Goal: Information Seeking & Learning: Learn about a topic

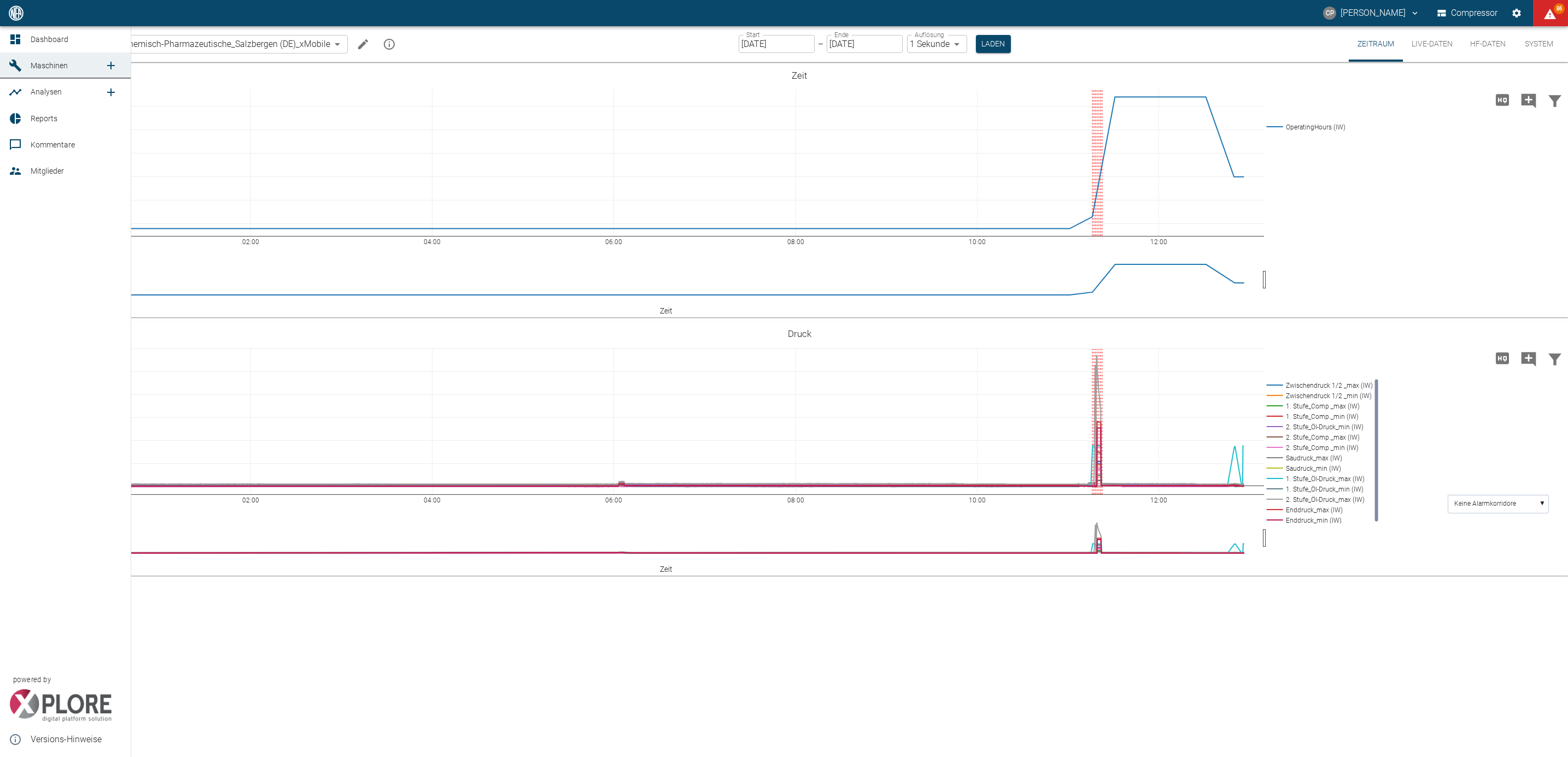
click at [5, 43] on link "Dashboard" at bounding box center [65, 38] width 131 height 26
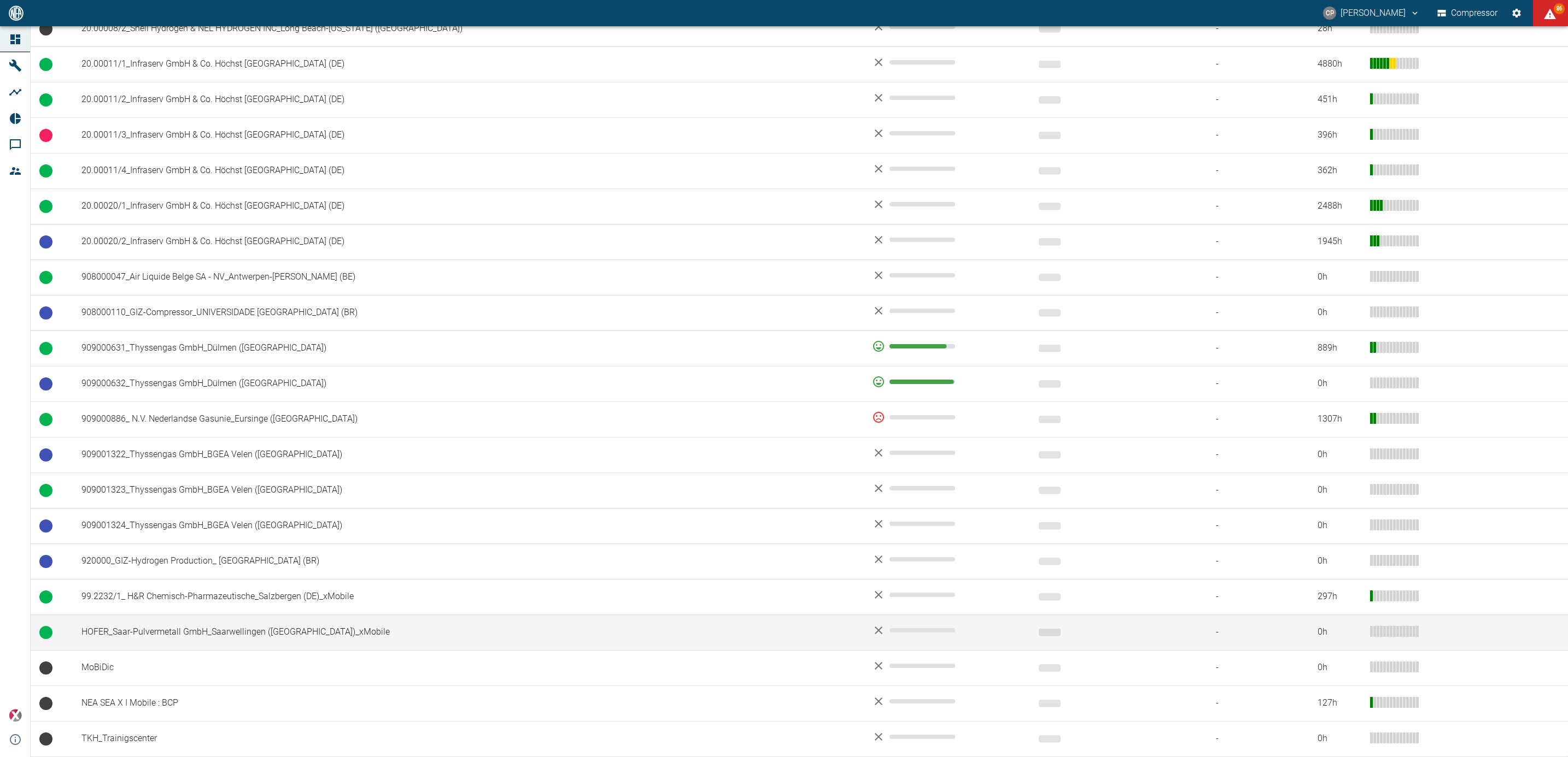
scroll to position [550, 0]
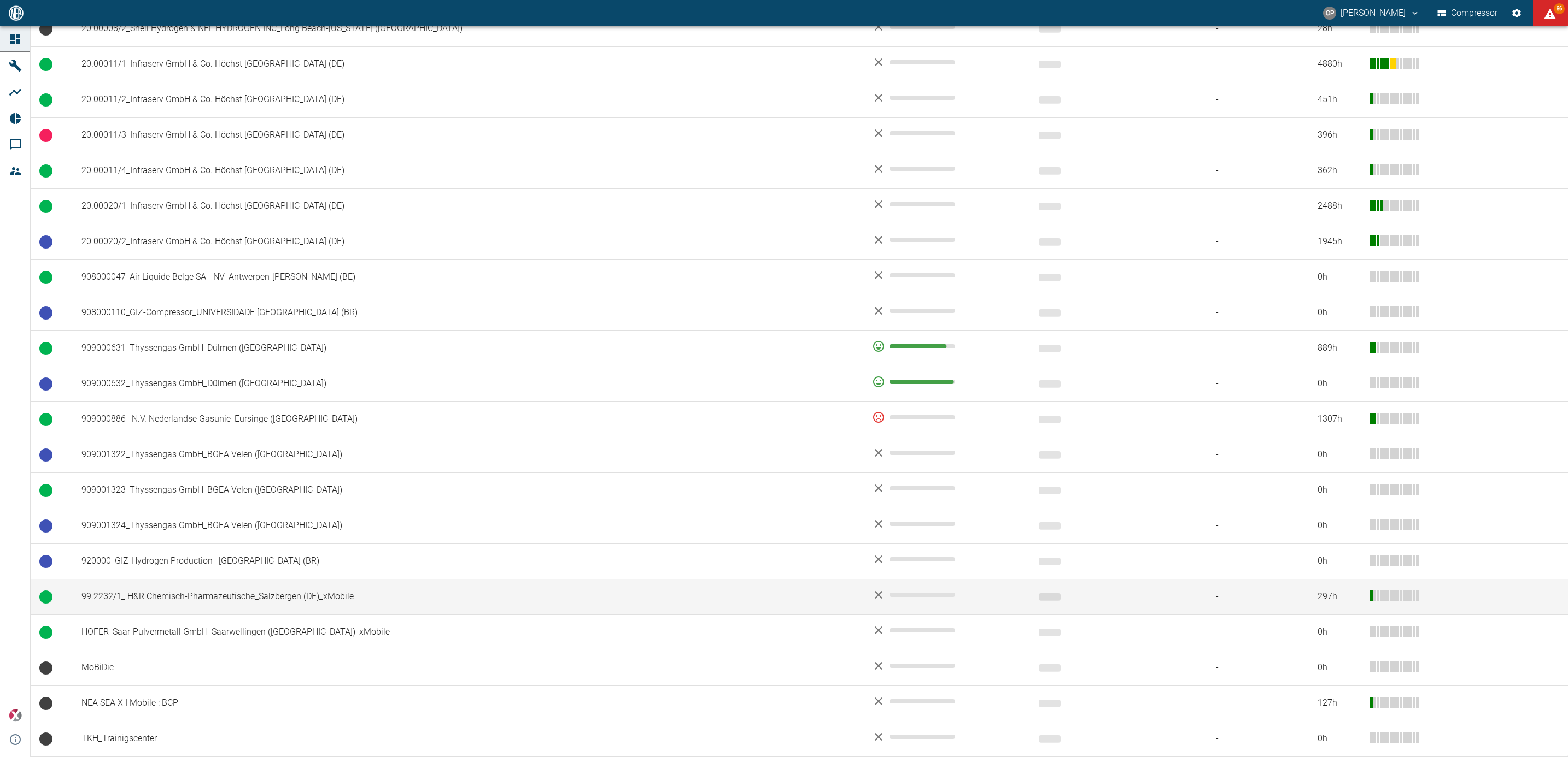
click at [216, 595] on td "99.2232/1_ H&R Chemisch-Pharmazeutische_Salzbergen (DE)_xMobile" at bounding box center [468, 597] width 790 height 36
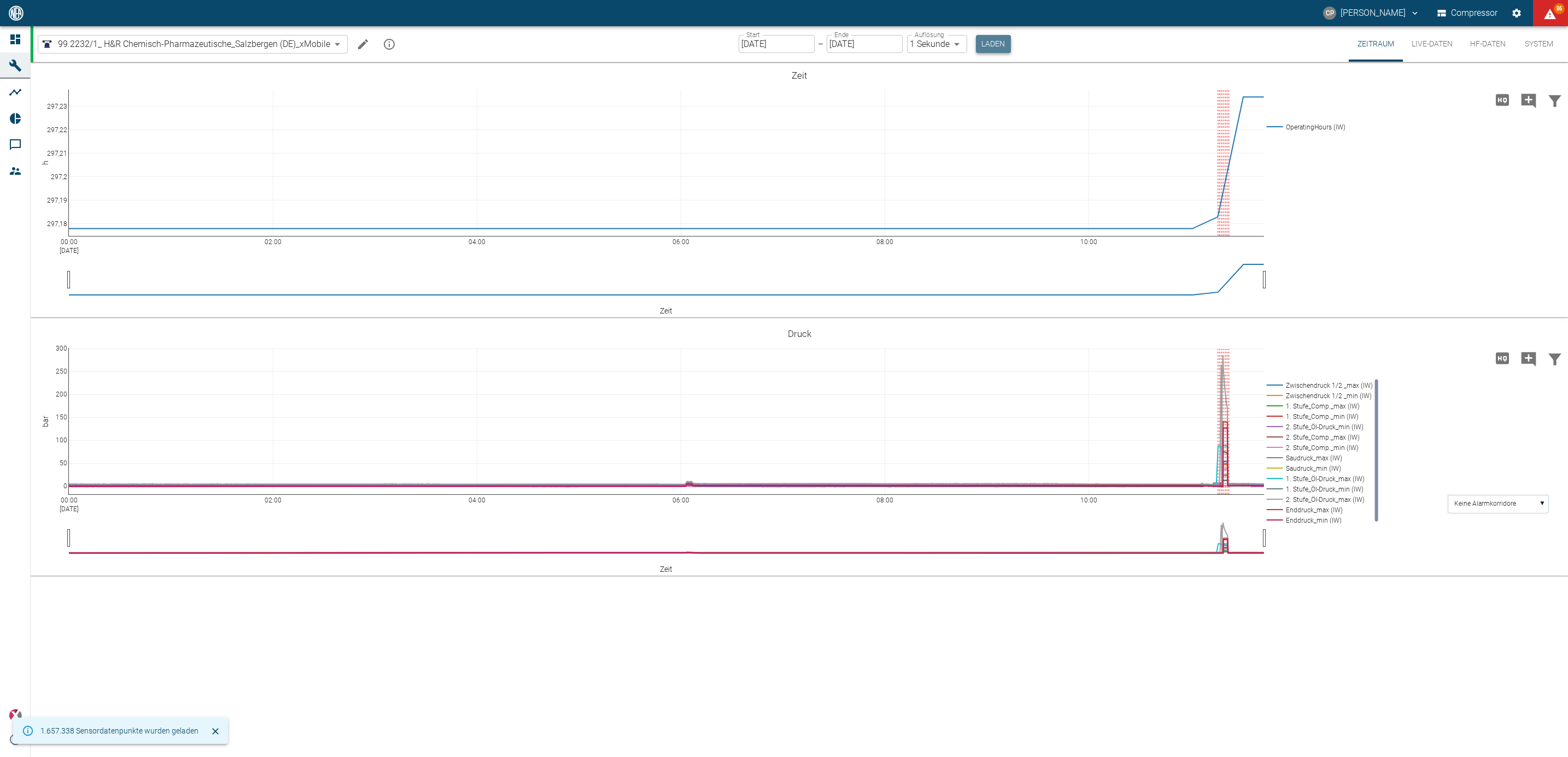
click at [996, 50] on button "Laden" at bounding box center [993, 44] width 35 height 18
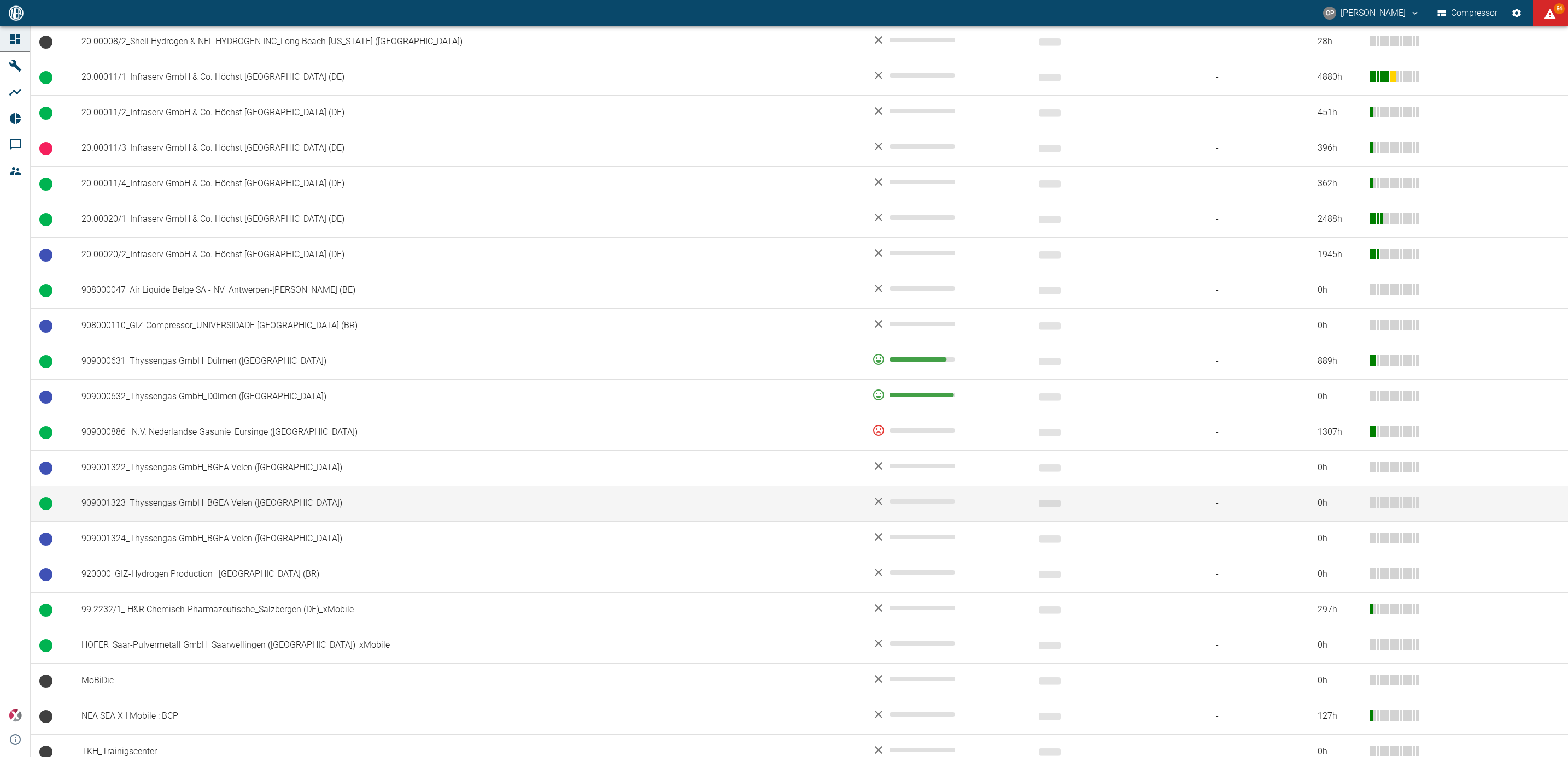
scroll to position [550, 0]
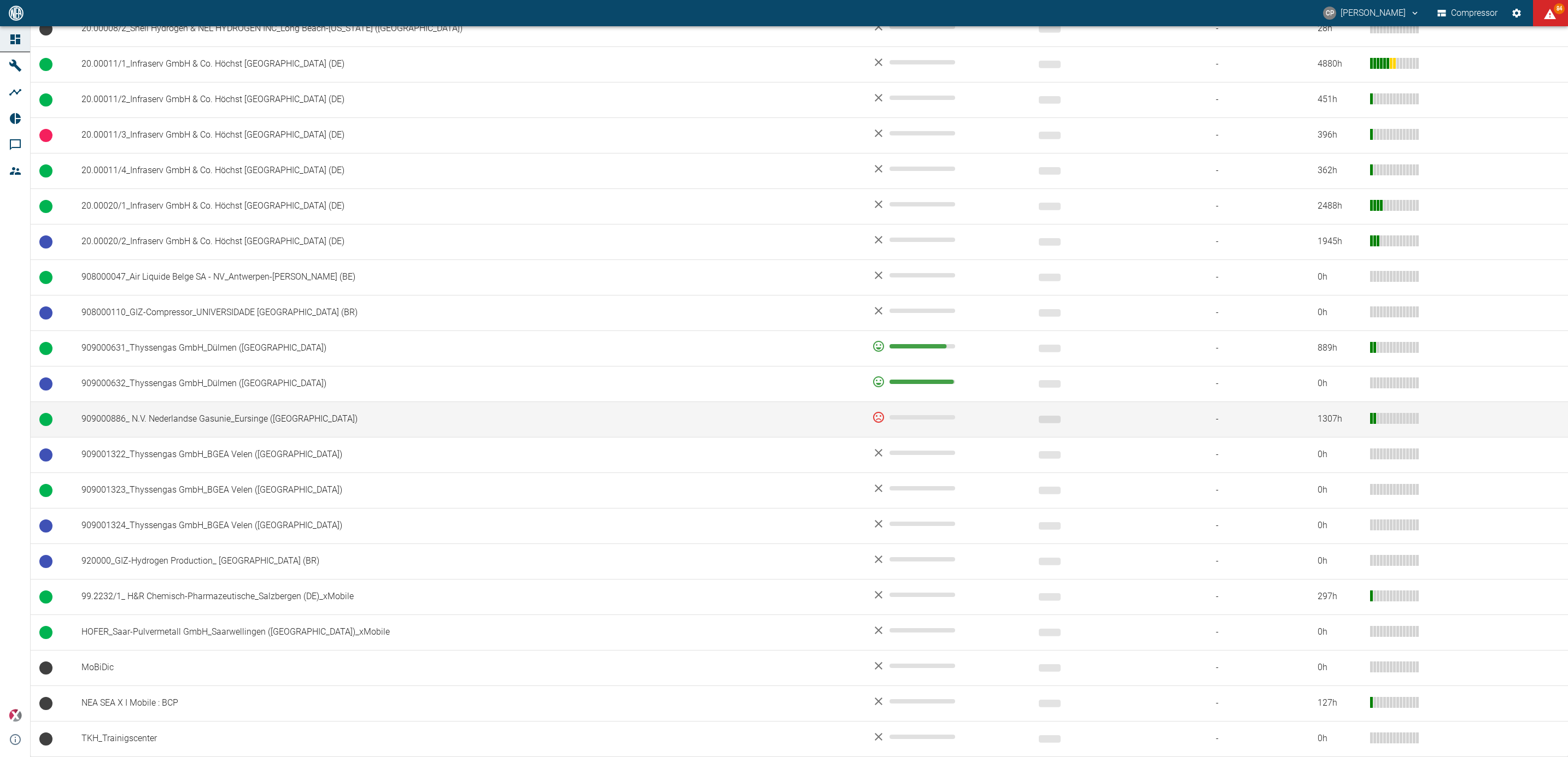
click at [256, 421] on td "909000886_ N.V. Nederlandse Gasunie_Eursinge ([GEOGRAPHIC_DATA])" at bounding box center [468, 419] width 790 height 36
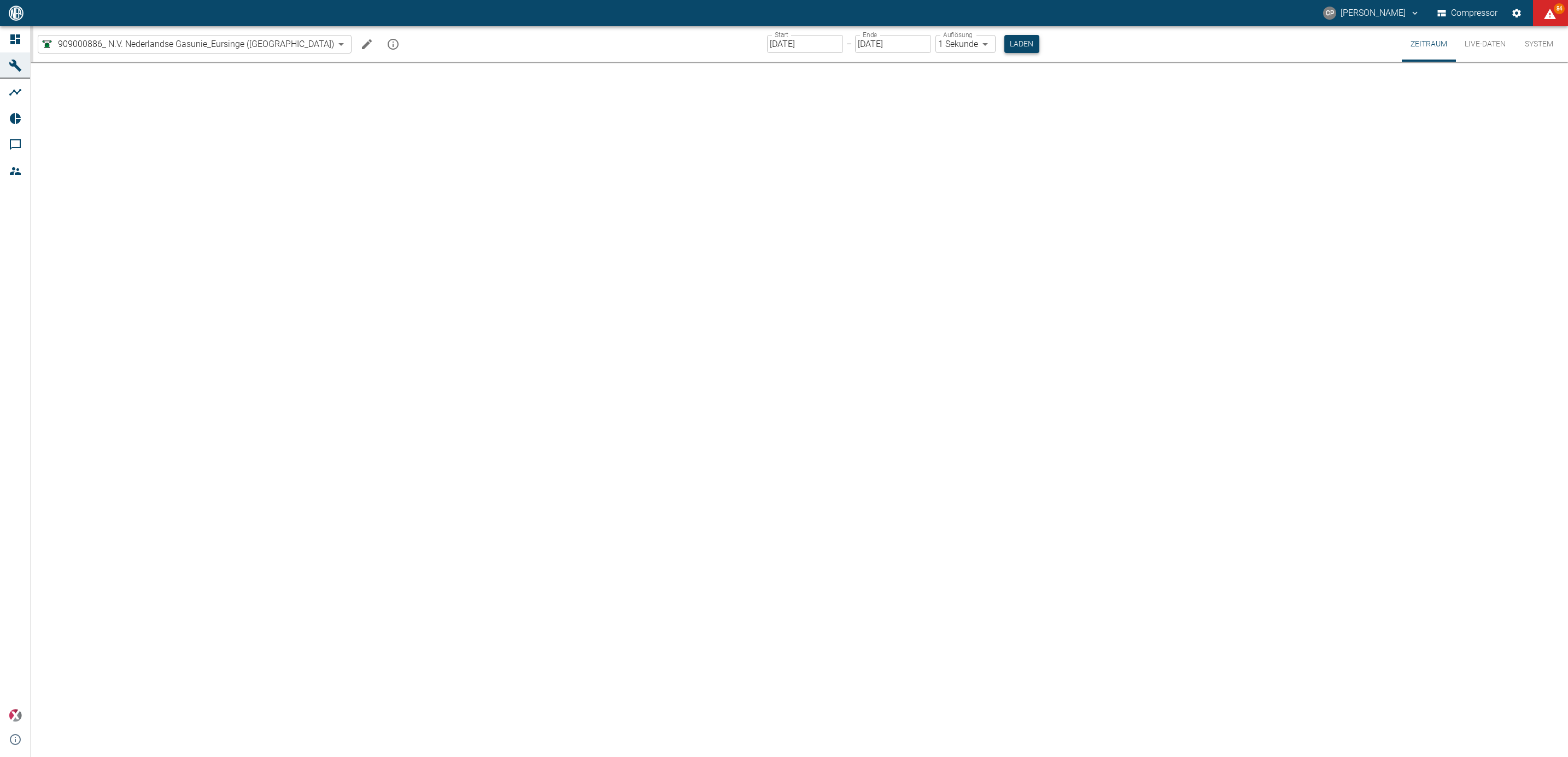
click at [1004, 43] on button "Laden" at bounding box center [1021, 44] width 35 height 18
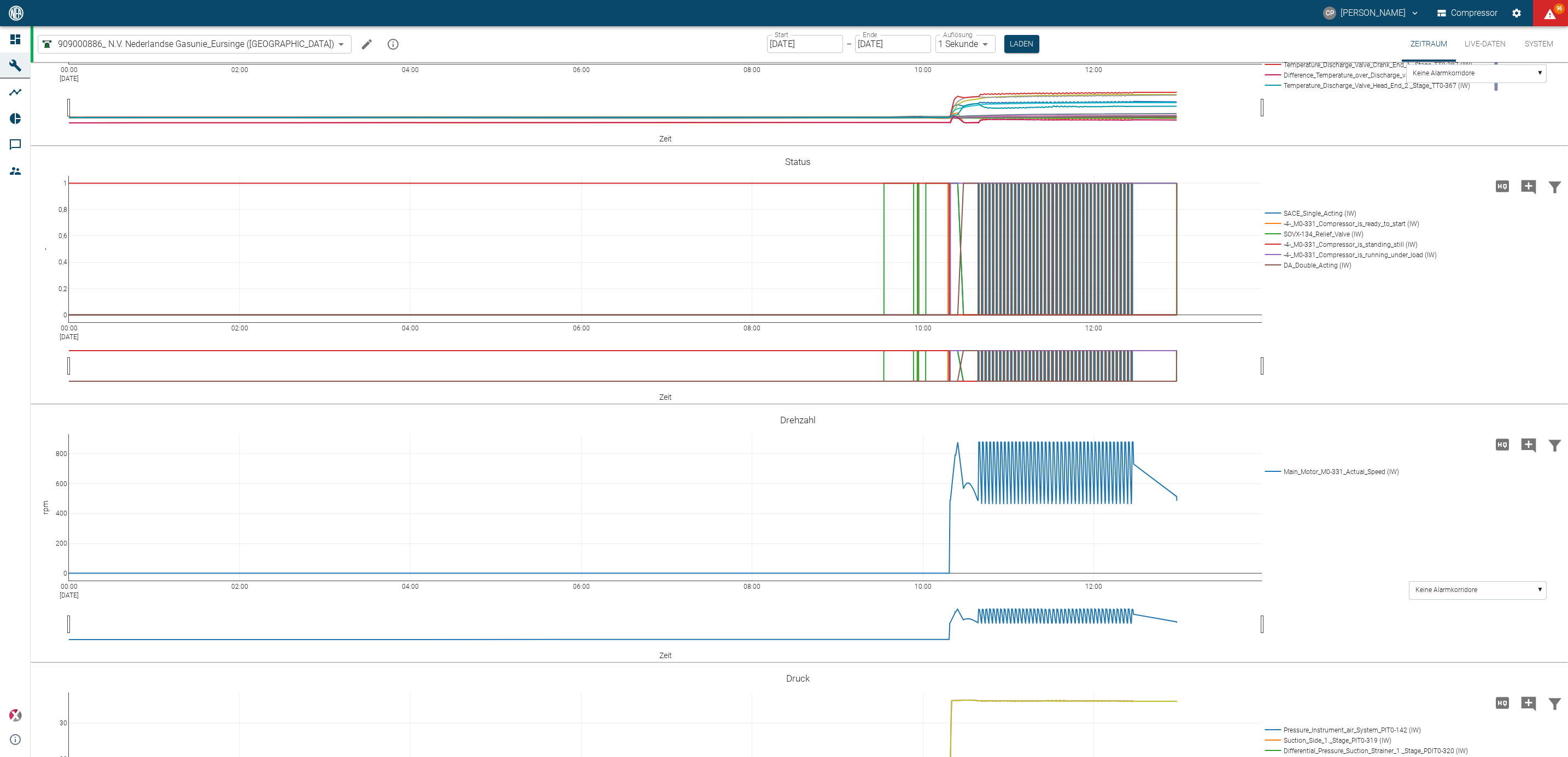
scroll to position [574, 0]
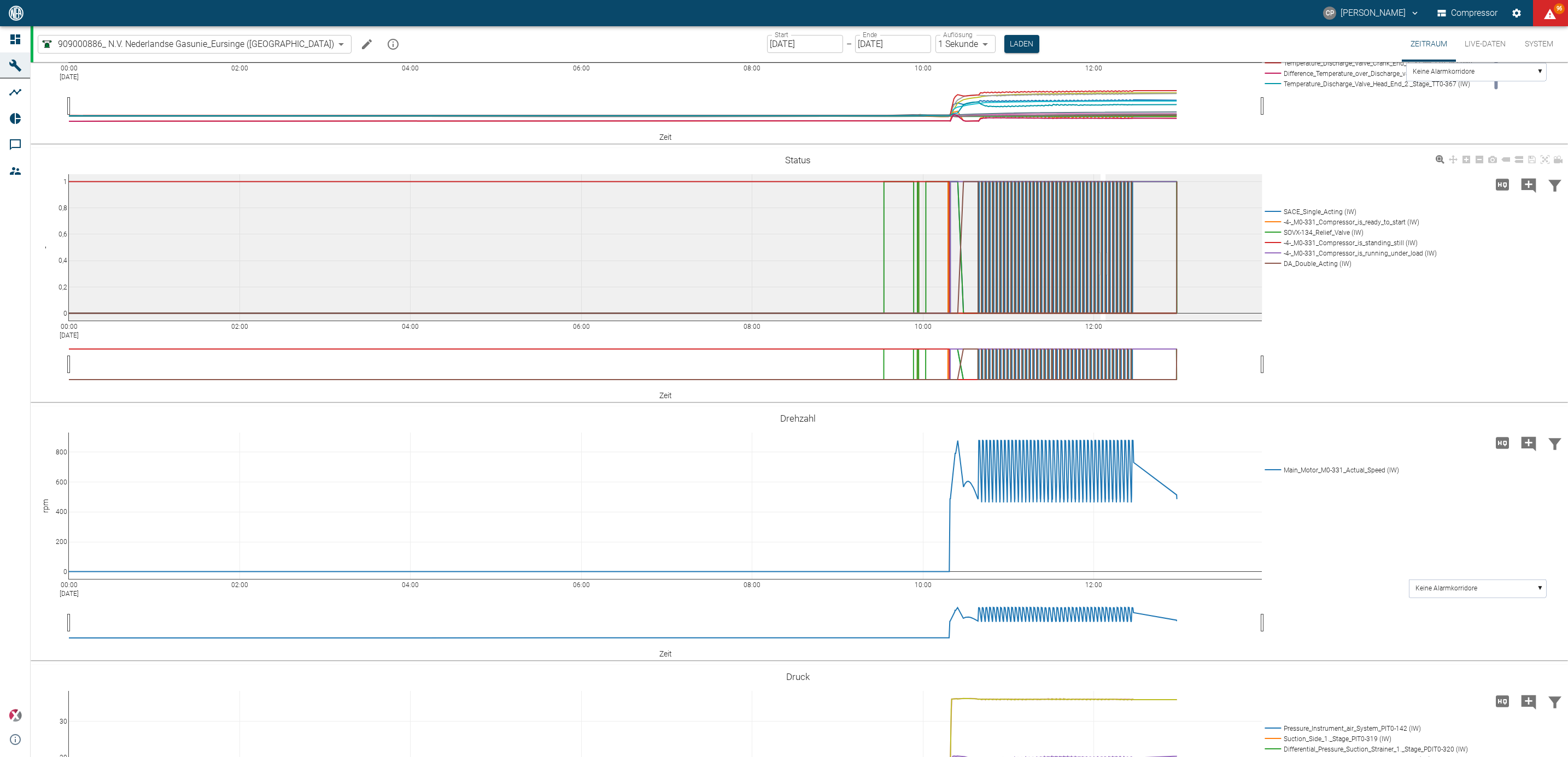
drag, startPoint x: 1100, startPoint y: 382, endPoint x: 1114, endPoint y: 382, distance: 14.0
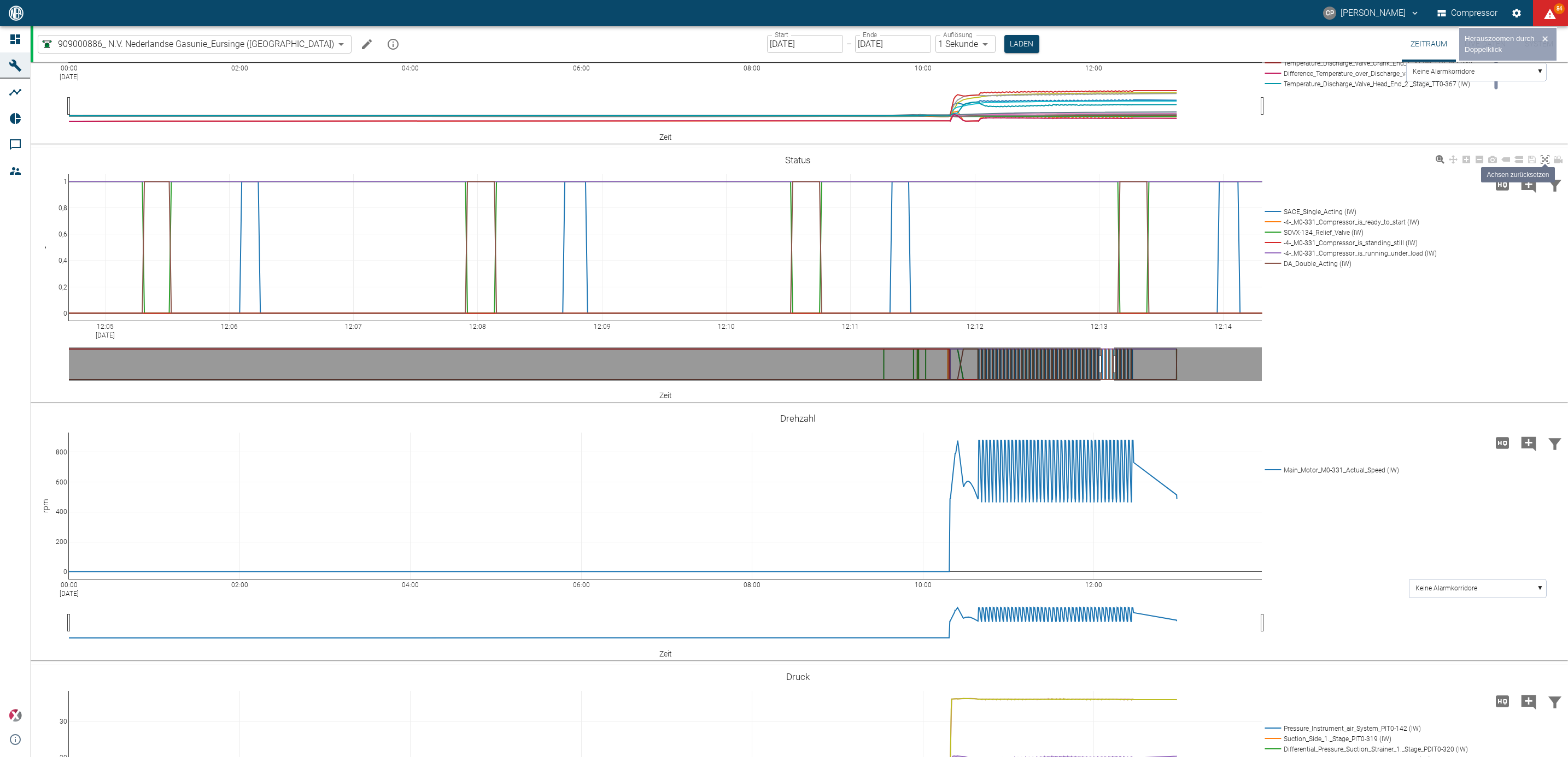
click at [1546, 164] on icon at bounding box center [1544, 160] width 8 height 8
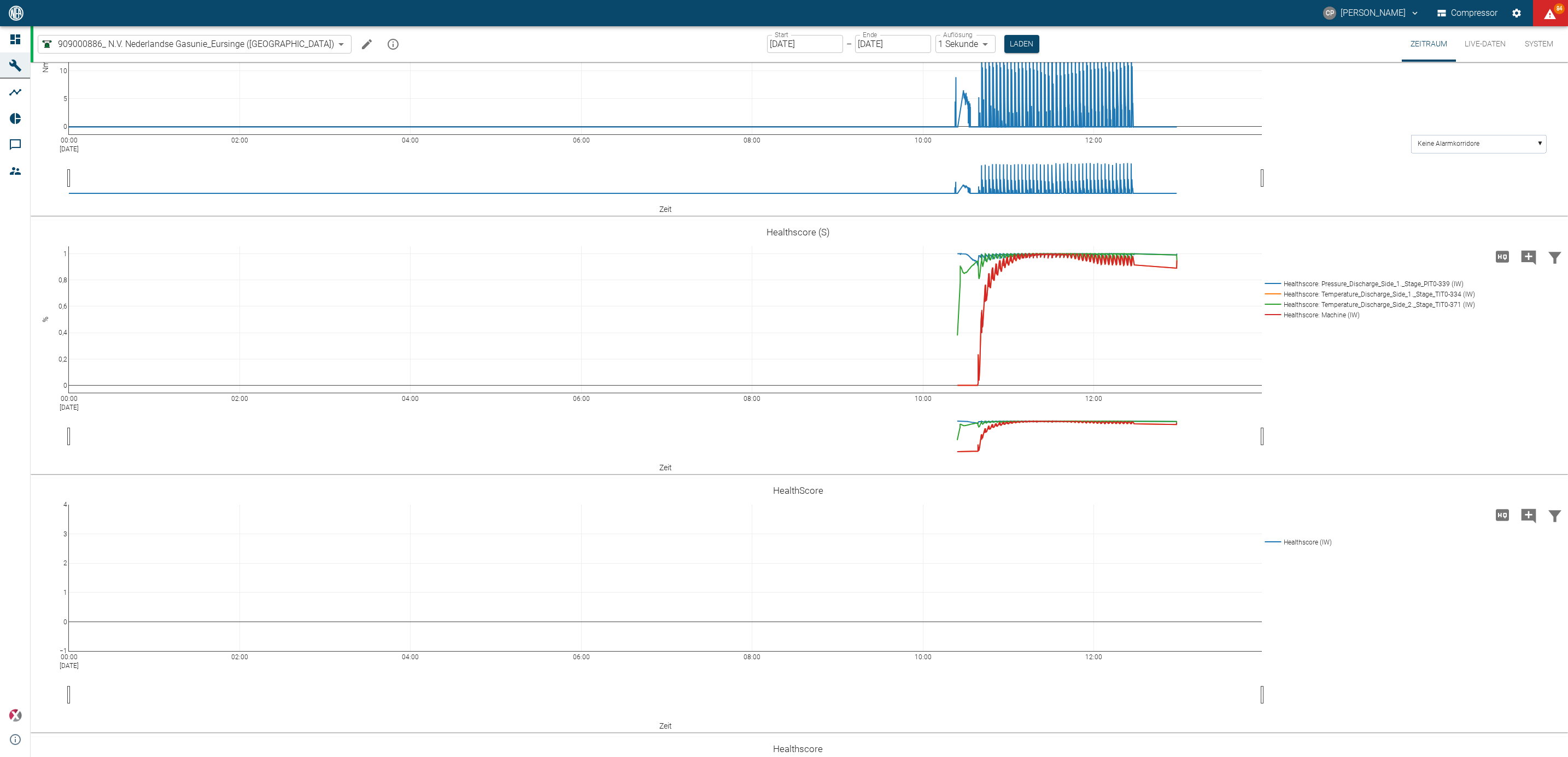
scroll to position [1803, 0]
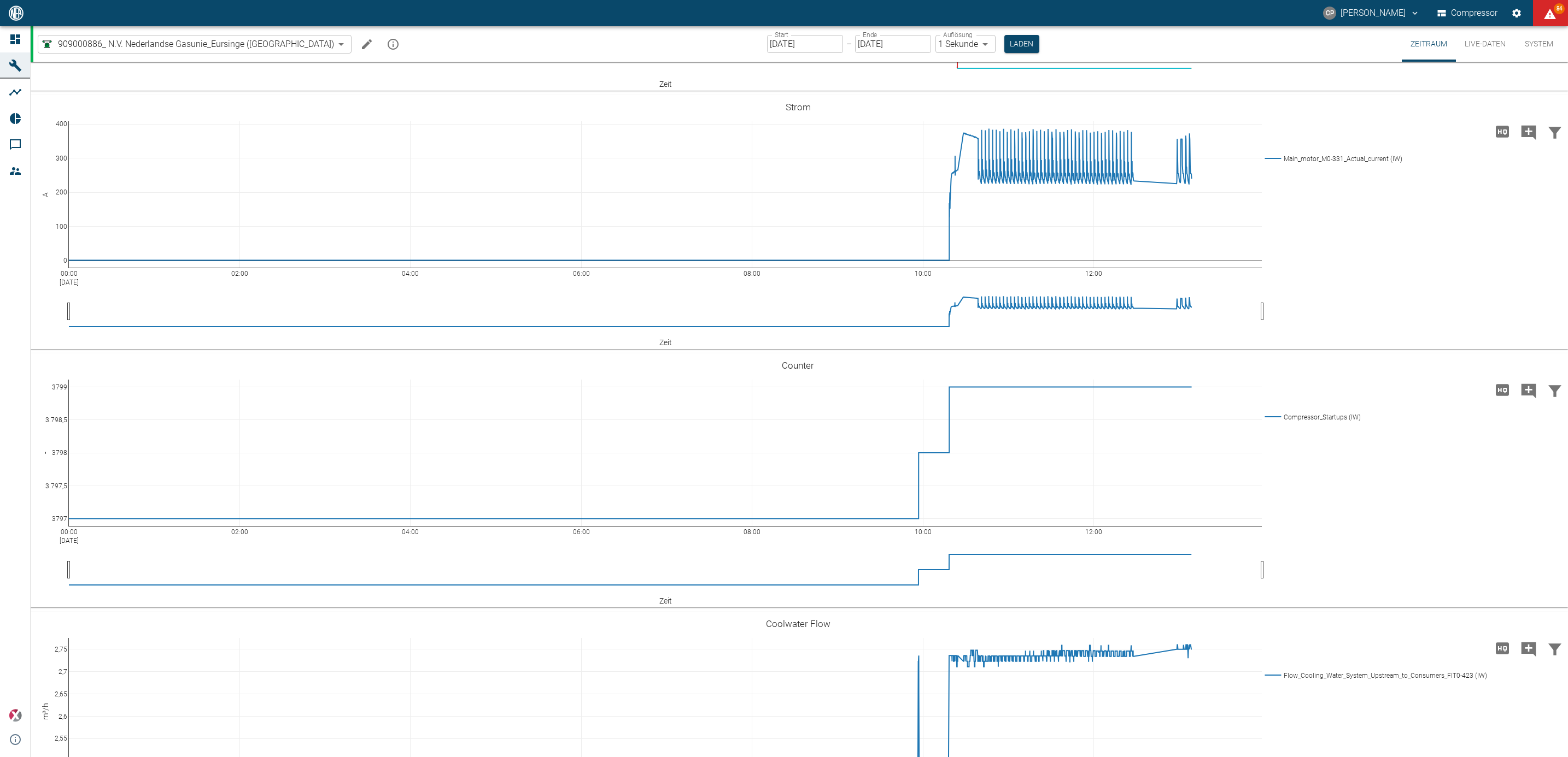
scroll to position [2459, 0]
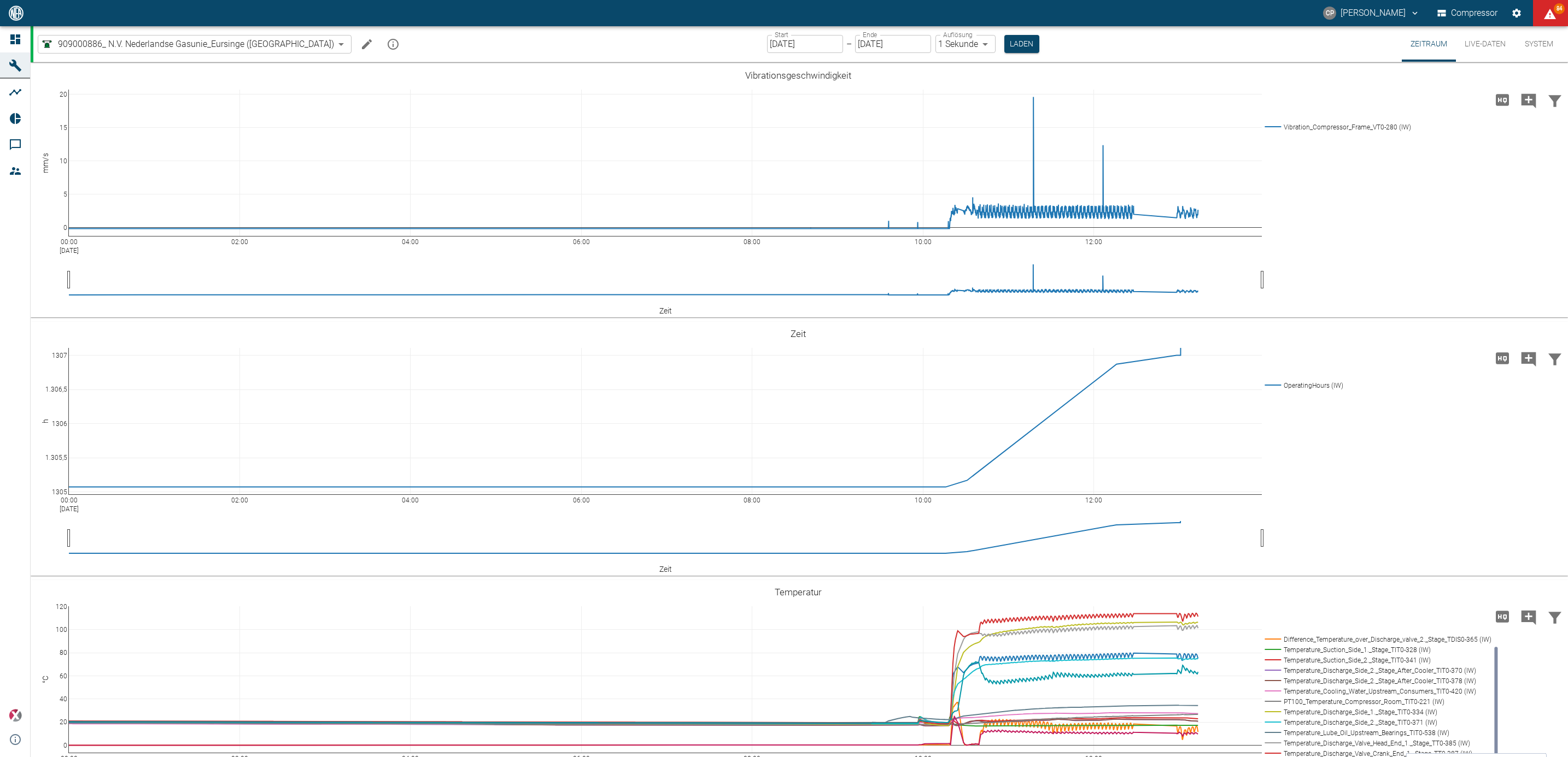
scroll to position [2459, 0]
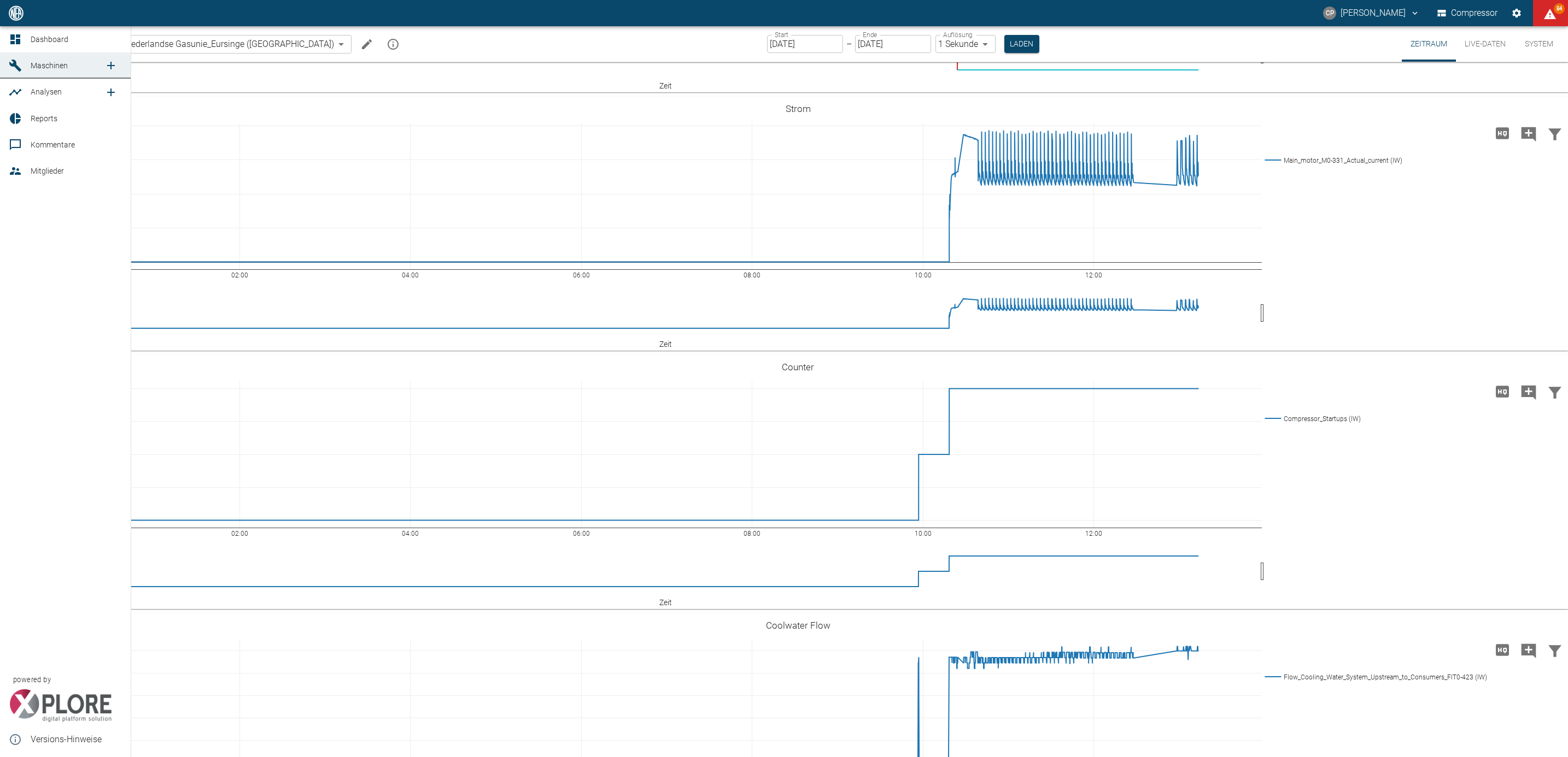
click at [18, 29] on link "Dashboard" at bounding box center [65, 38] width 131 height 26
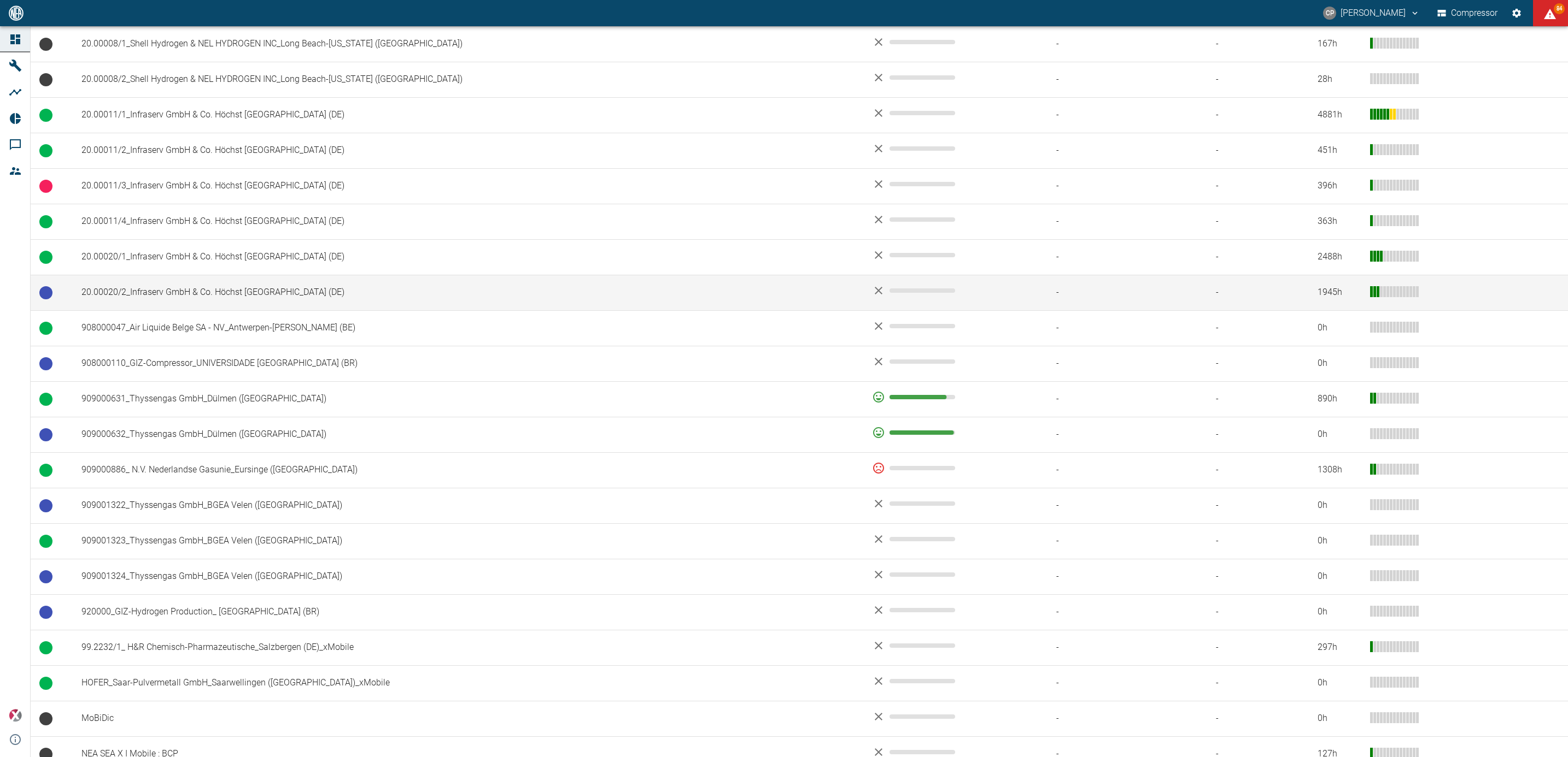
scroll to position [246, 0]
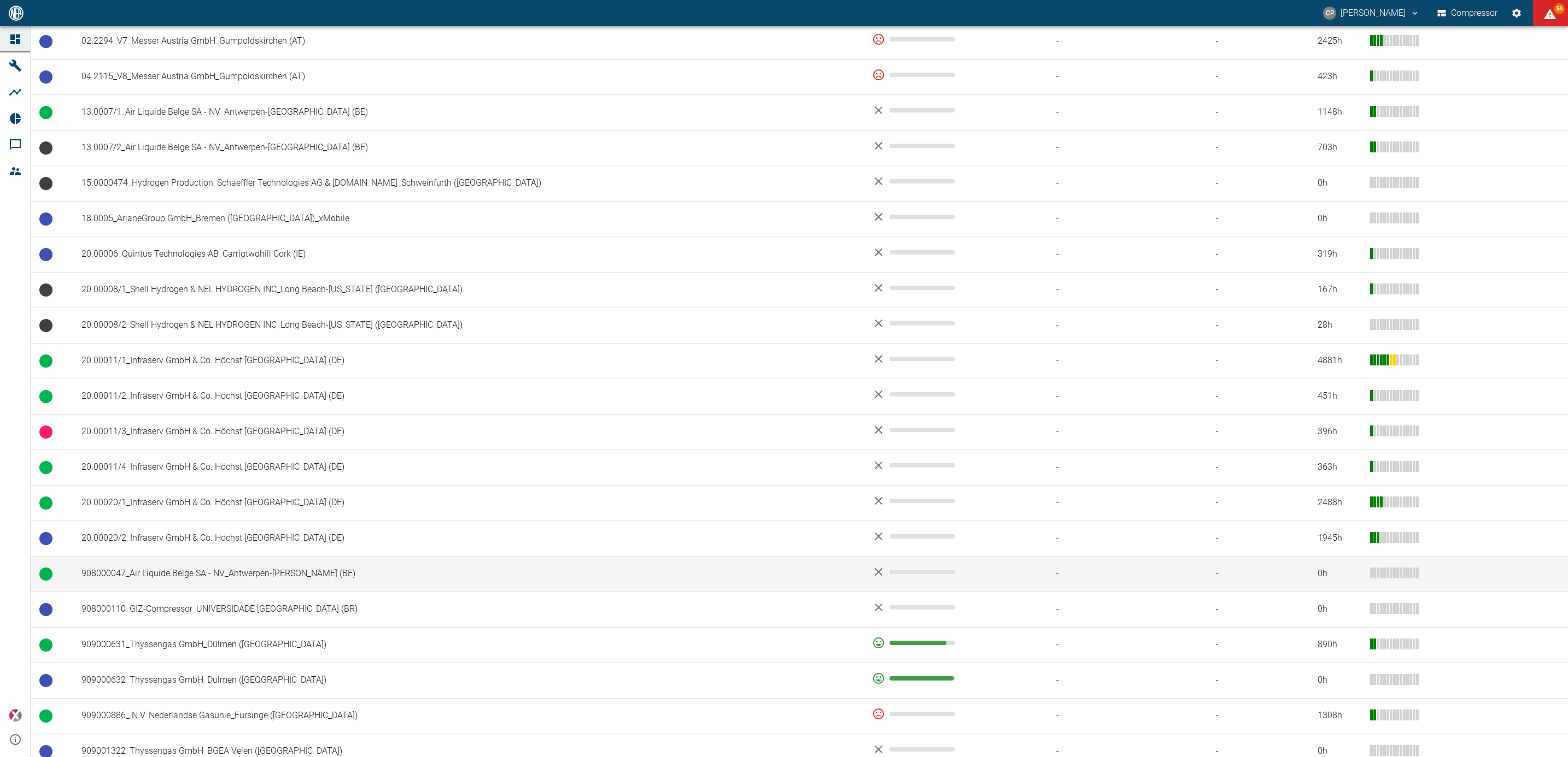
click at [248, 585] on td "908000047_Air Liquide Belge SA - NV_Antwerpen-Lillo (BE)" at bounding box center [468, 574] width 790 height 36
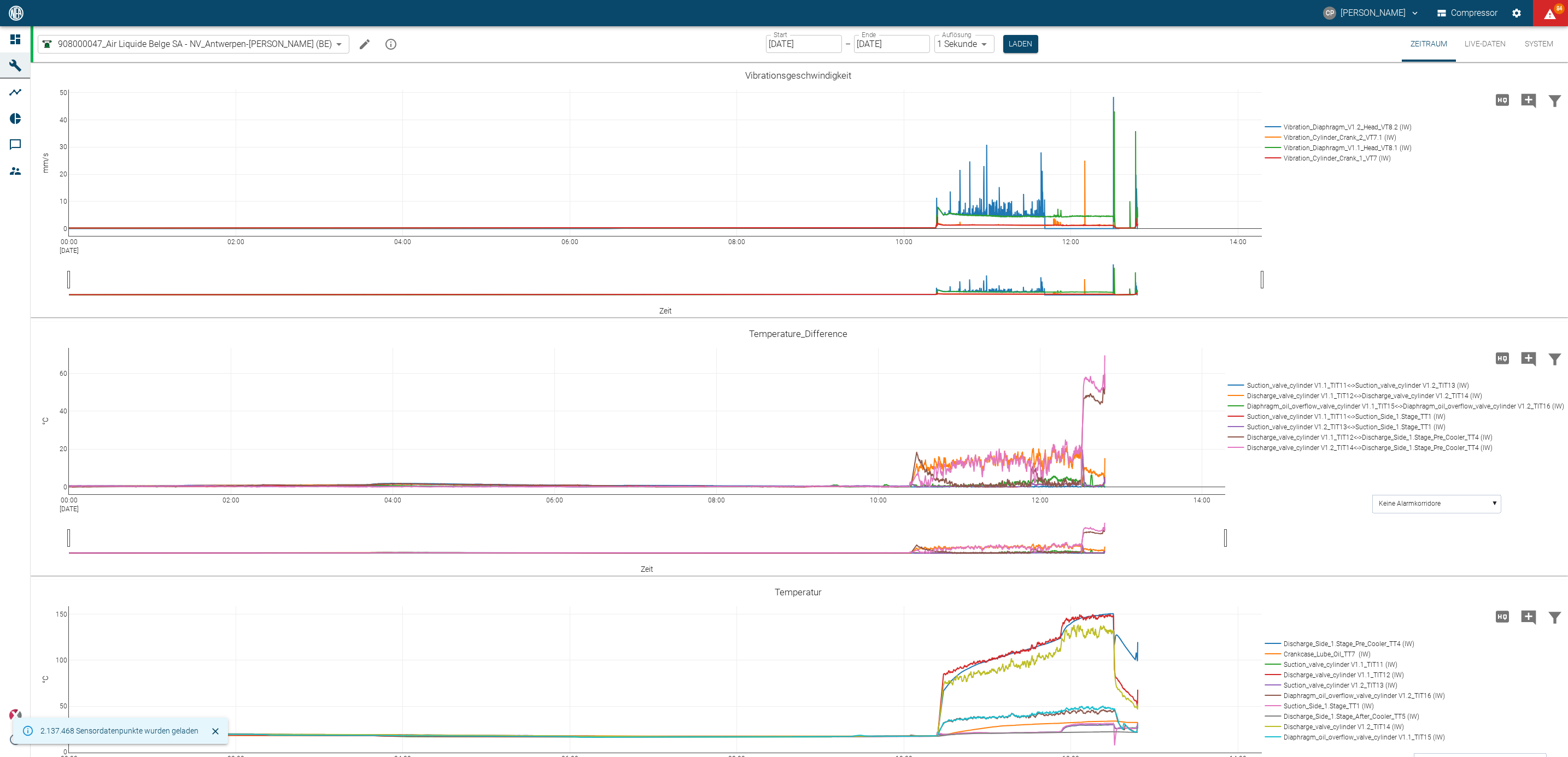
click at [1003, 36] on button "Laden" at bounding box center [1021, 44] width 35 height 18
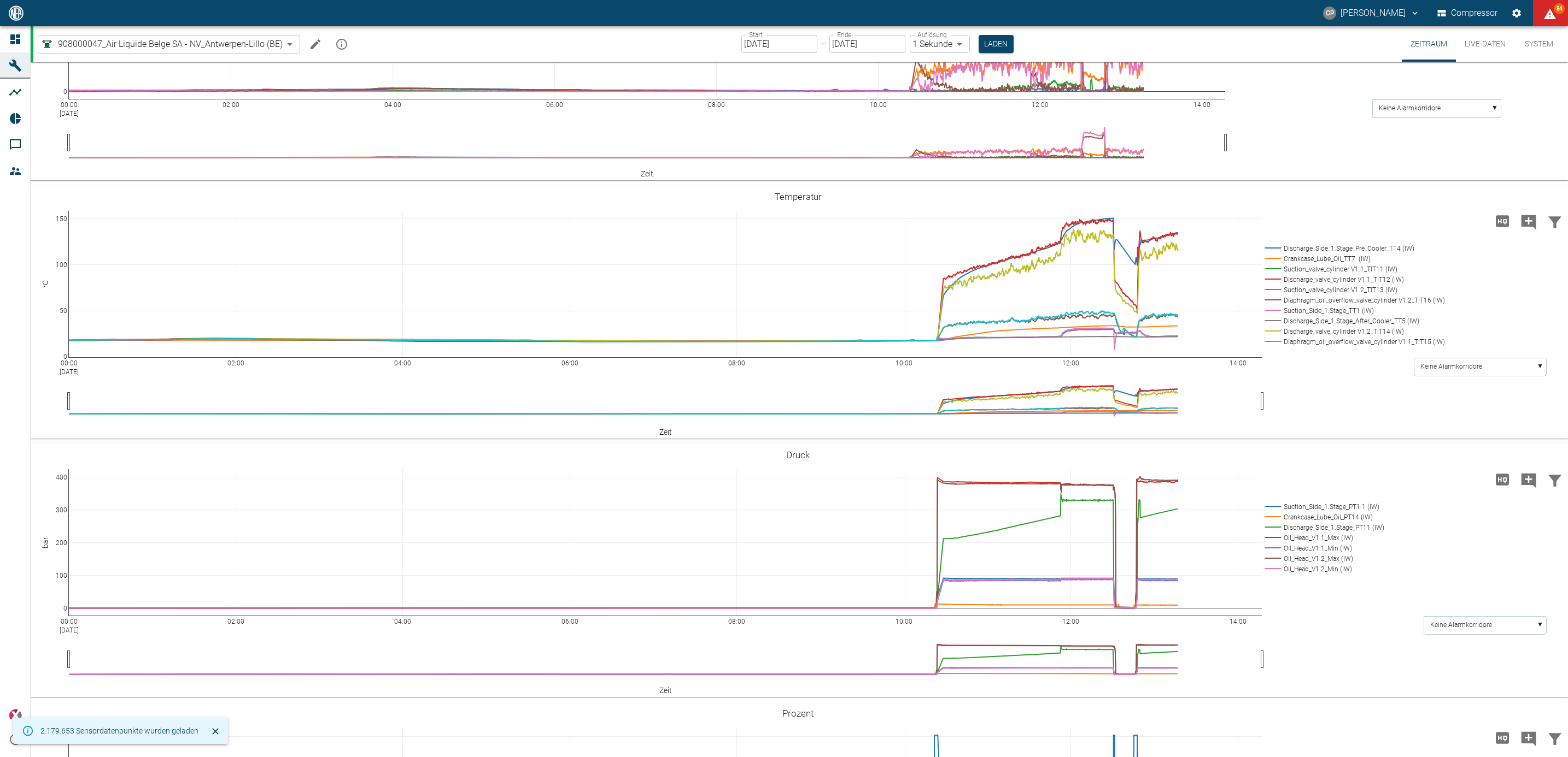
scroll to position [656, 0]
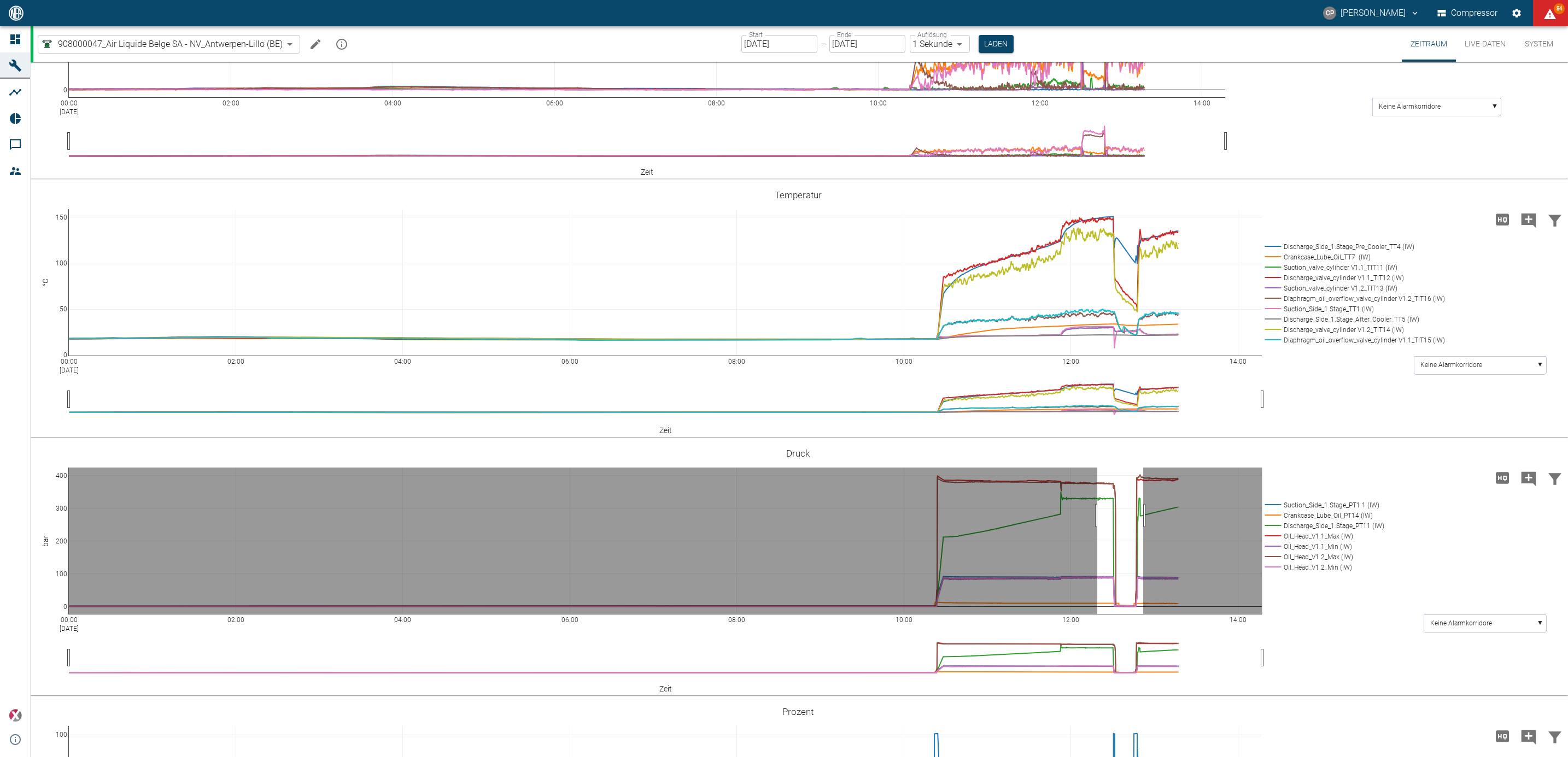
drag, startPoint x: 1097, startPoint y: 517, endPoint x: 1143, endPoint y: 520, distance: 46.1
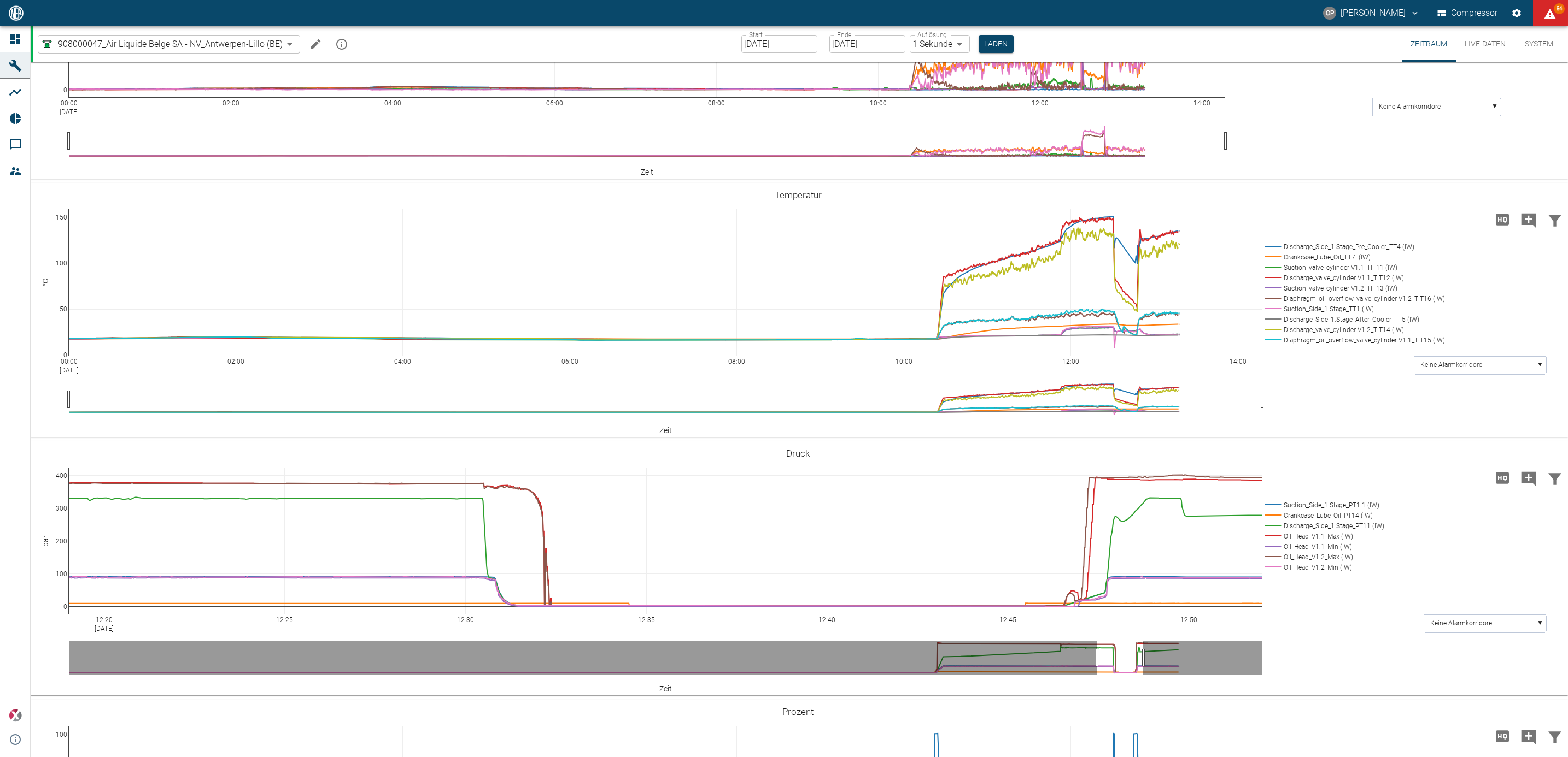
click at [764, 48] on input "15.09.2025" at bounding box center [779, 44] width 76 height 18
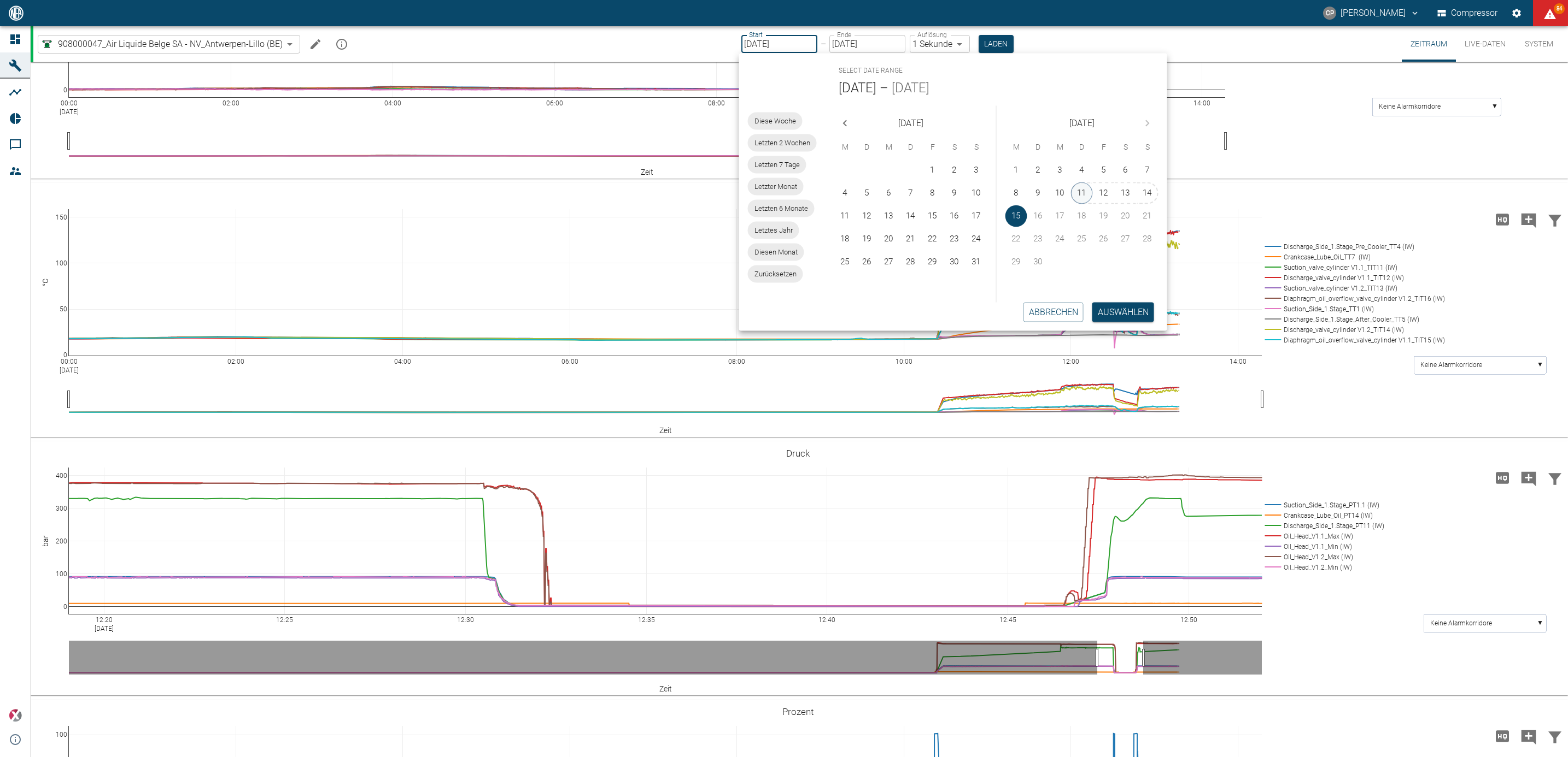
click at [1084, 193] on button "11" at bounding box center [1082, 193] width 22 height 22
type input "11.09.2025"
click at [1127, 313] on button "Auswählen" at bounding box center [1123, 312] width 62 height 20
type input "2min"
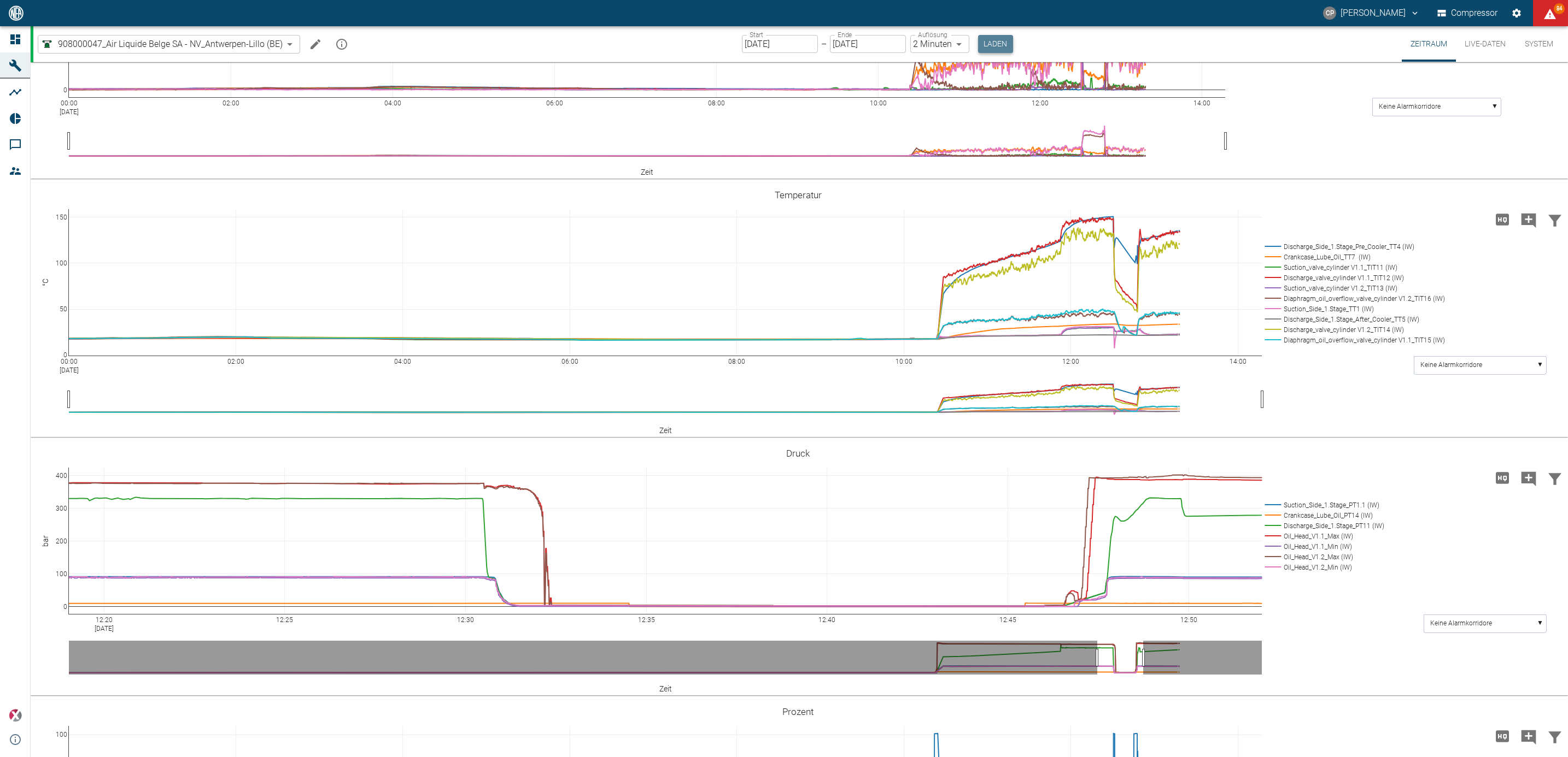
click at [1002, 49] on button "Laden" at bounding box center [995, 44] width 35 height 18
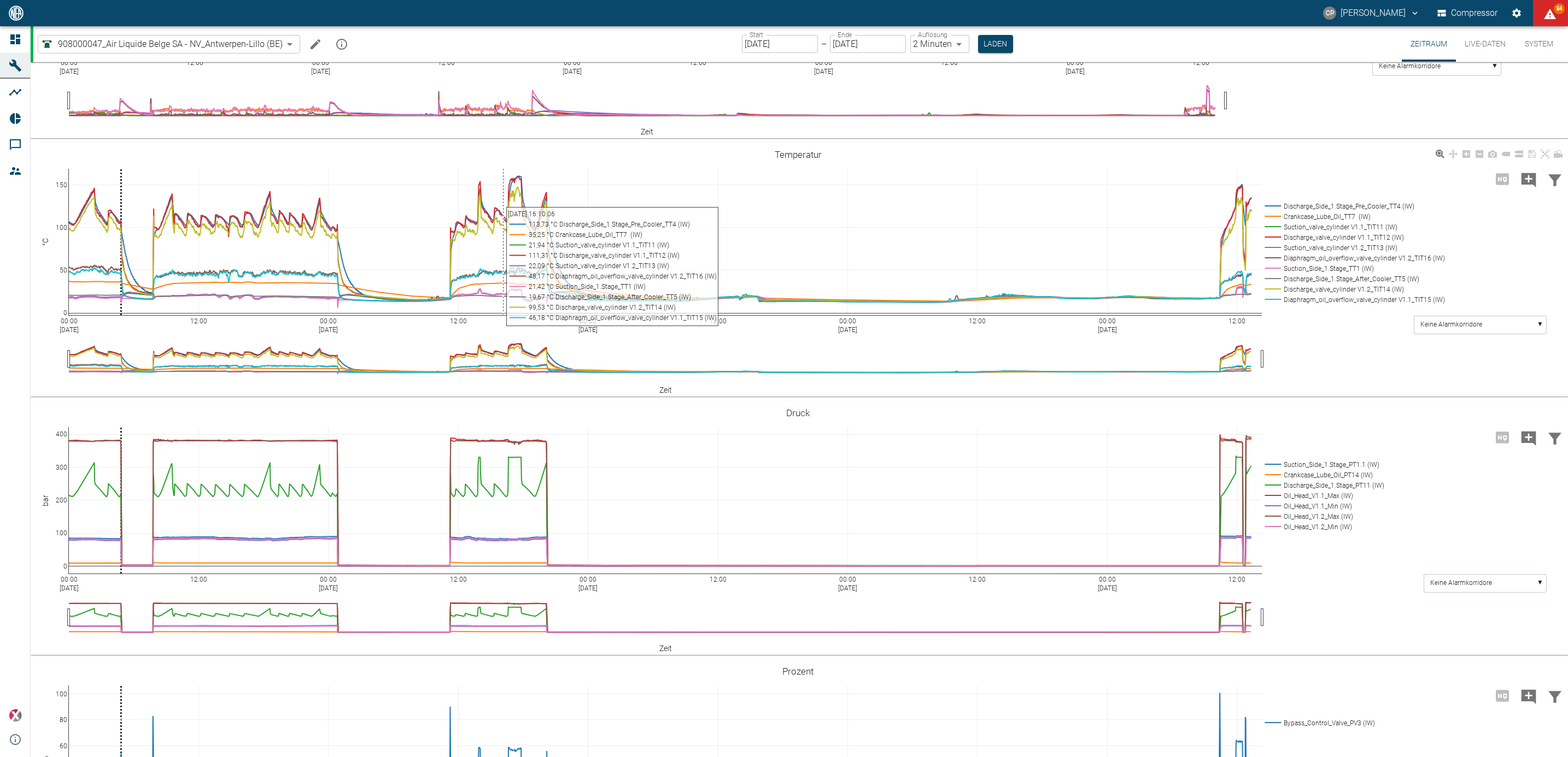
scroll to position [656, 0]
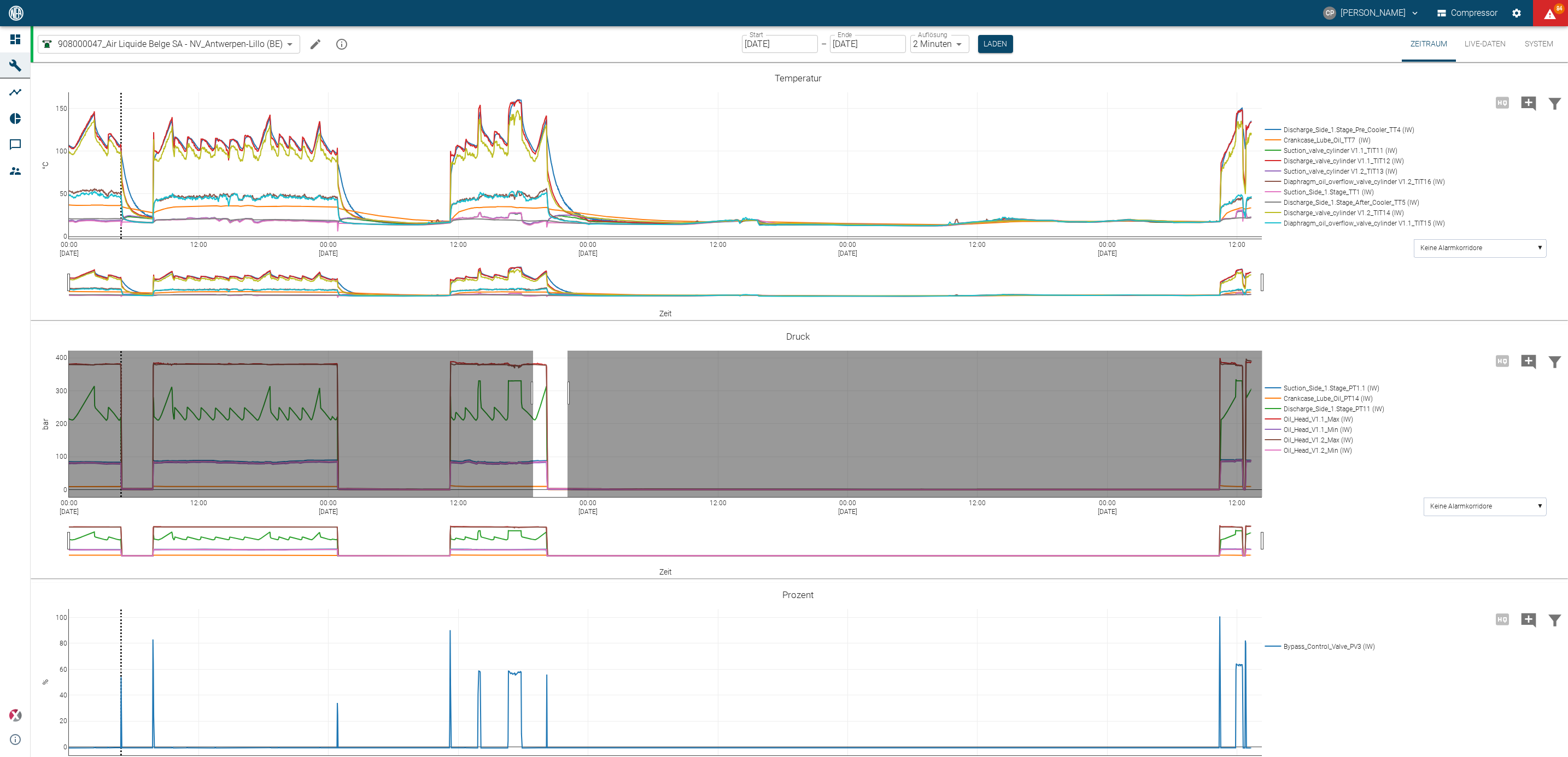
drag, startPoint x: 533, startPoint y: 511, endPoint x: 568, endPoint y: 518, distance: 35.7
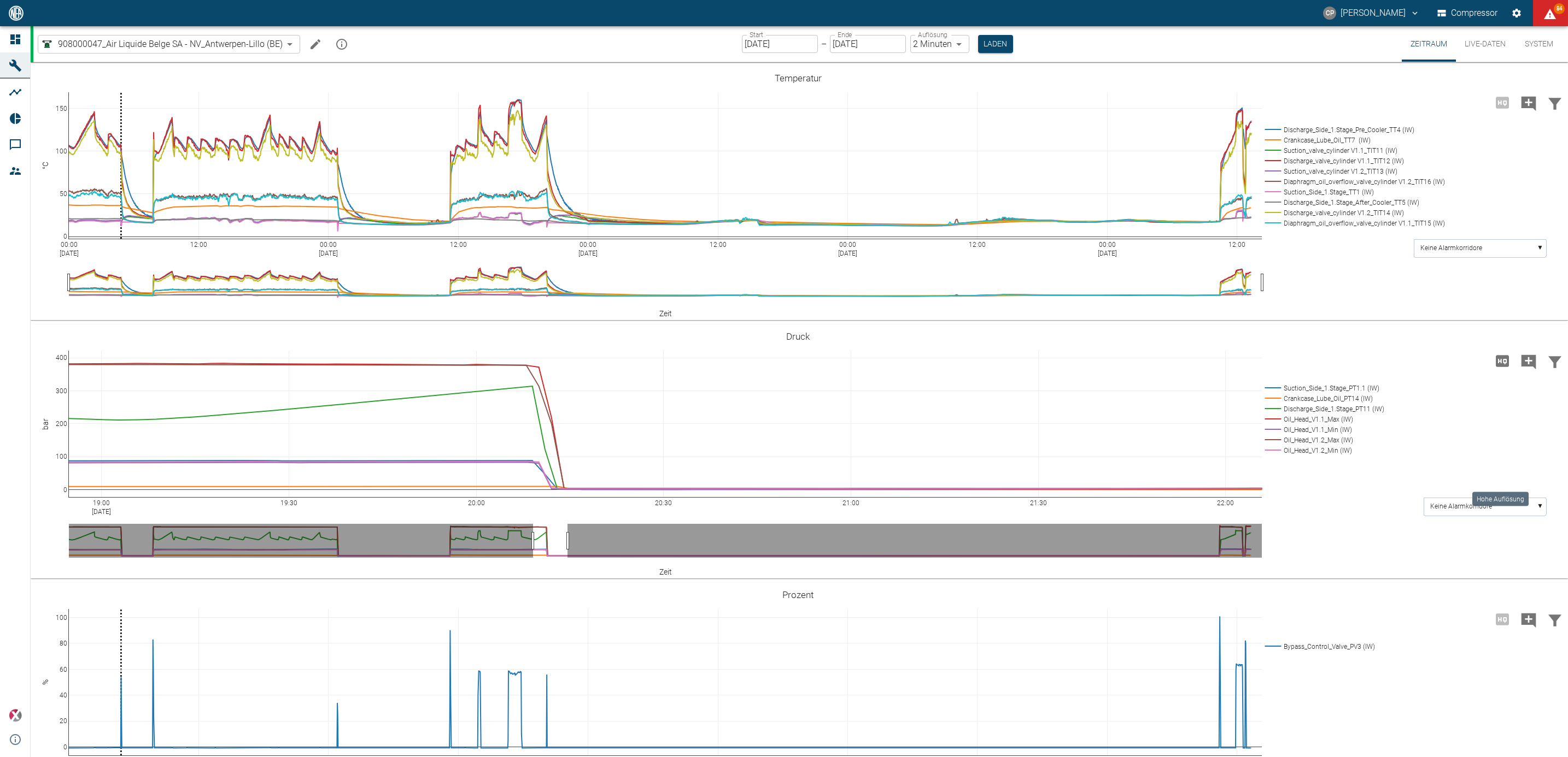
click at [1495, 367] on icon "Hohe Auflösung" at bounding box center [1502, 361] width 13 height 11
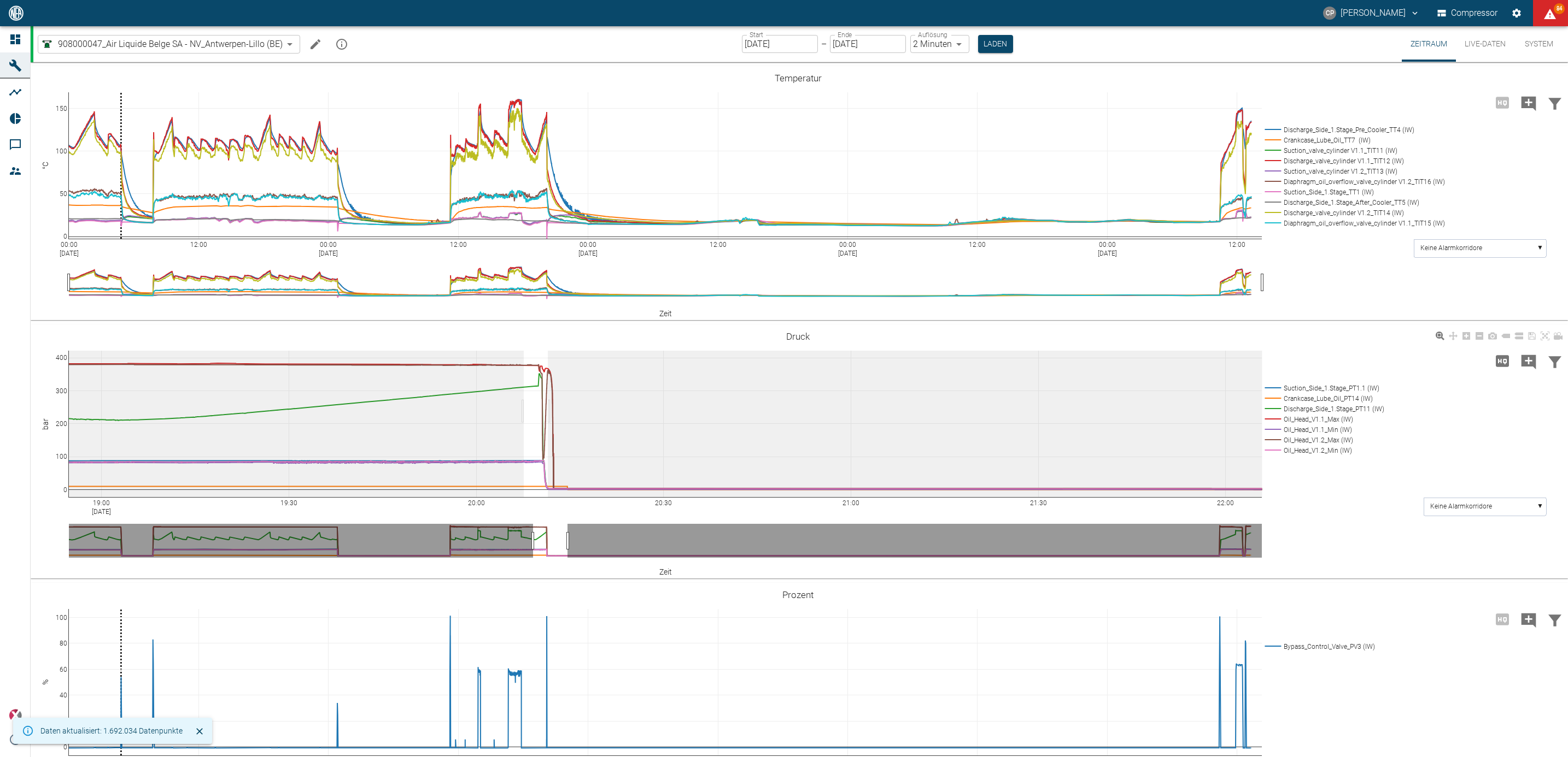
drag, startPoint x: 524, startPoint y: 530, endPoint x: 560, endPoint y: 528, distance: 36.1
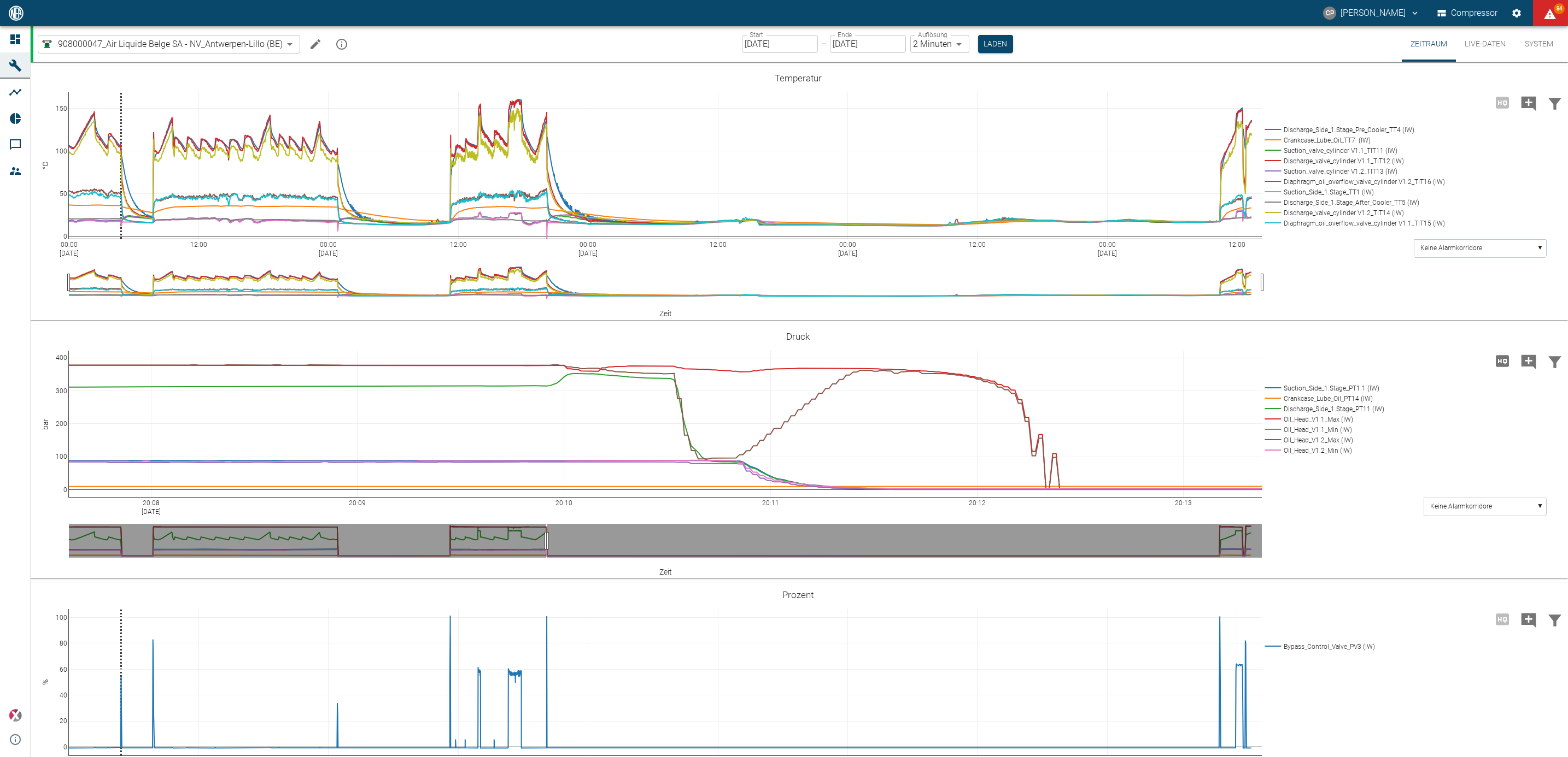
click at [305, 49] on button "Machine bearbeiten" at bounding box center [315, 44] width 22 height 22
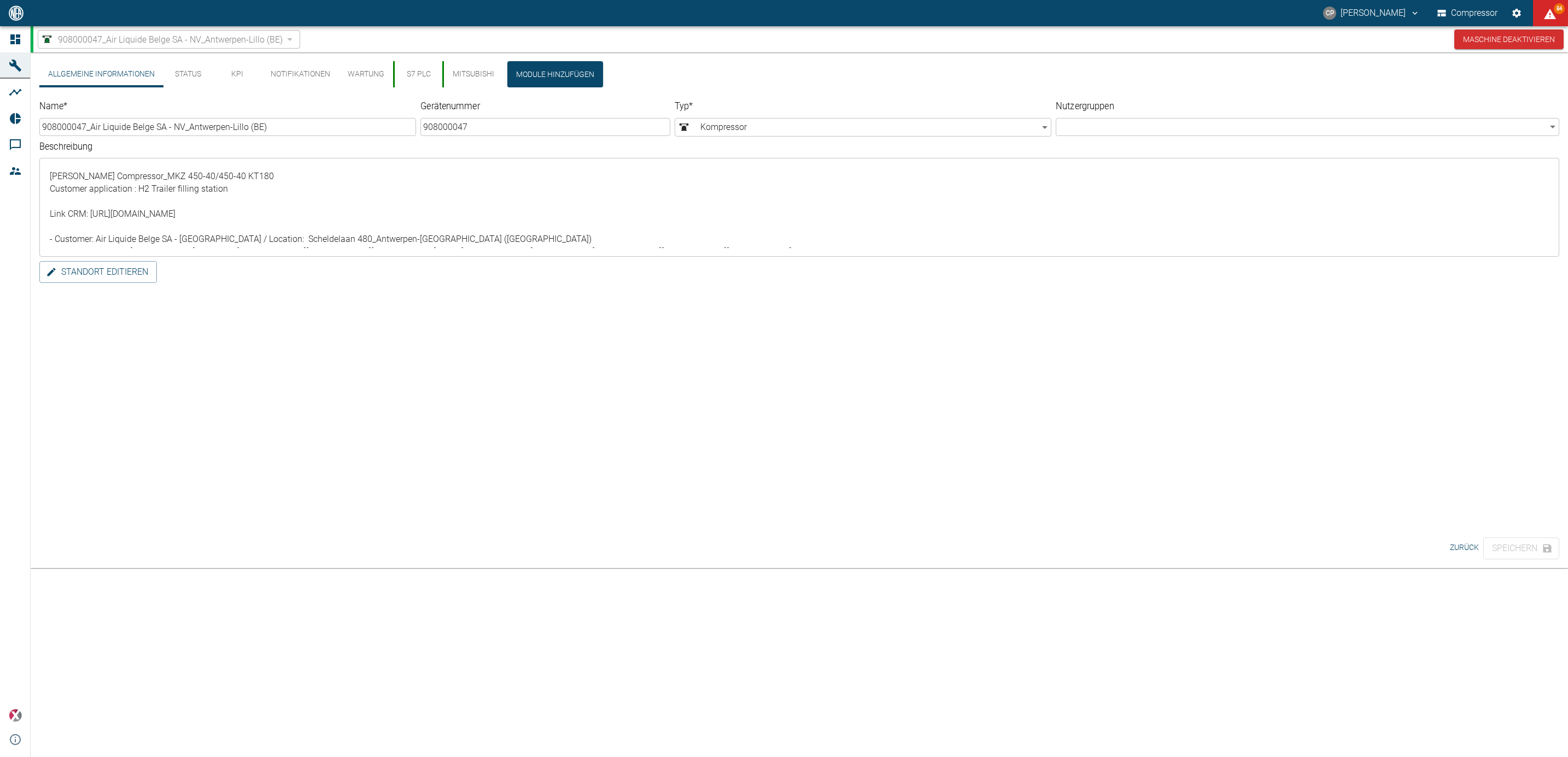
click at [309, 43] on div "908000047_Air Liquide Belge SA - NV_Antwerpen-Lillo (BE) 53812aab-fb54-4a57-a57…" at bounding box center [801, 38] width 1534 height 26
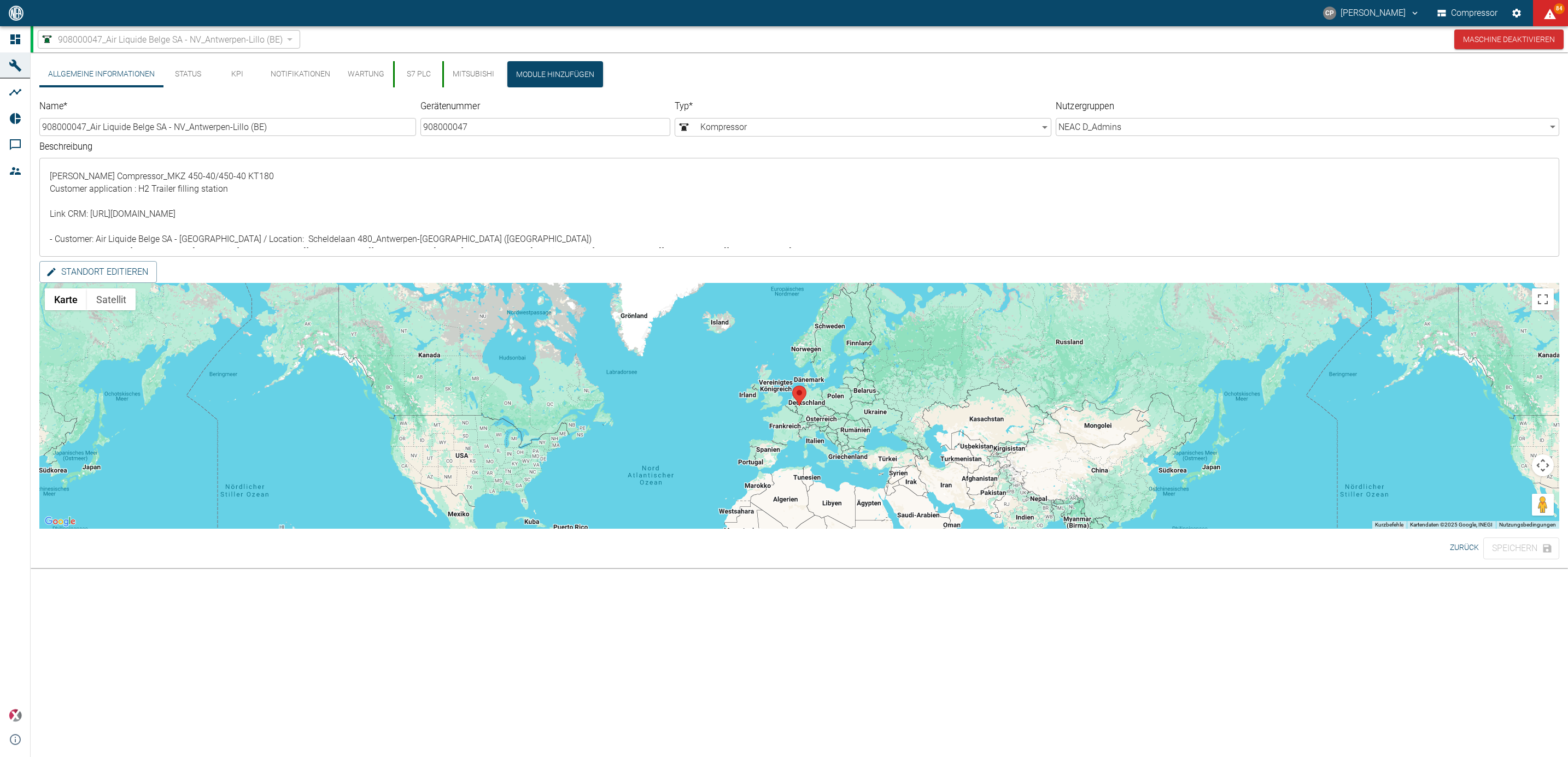
click at [393, 78] on button "S7 PLC" at bounding box center [417, 73] width 49 height 26
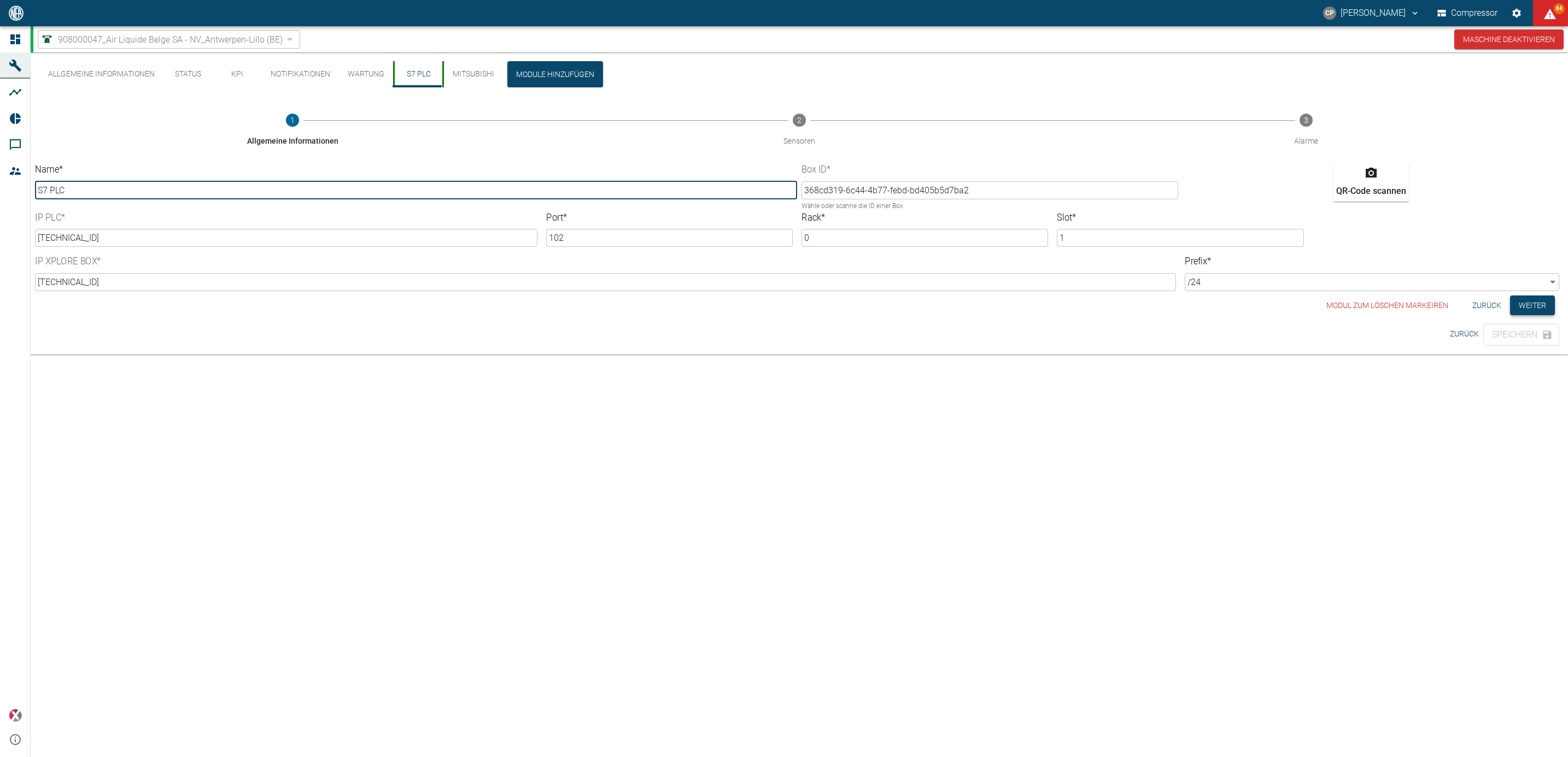
click at [1520, 306] on button "Weiter" at bounding box center [1532, 305] width 45 height 20
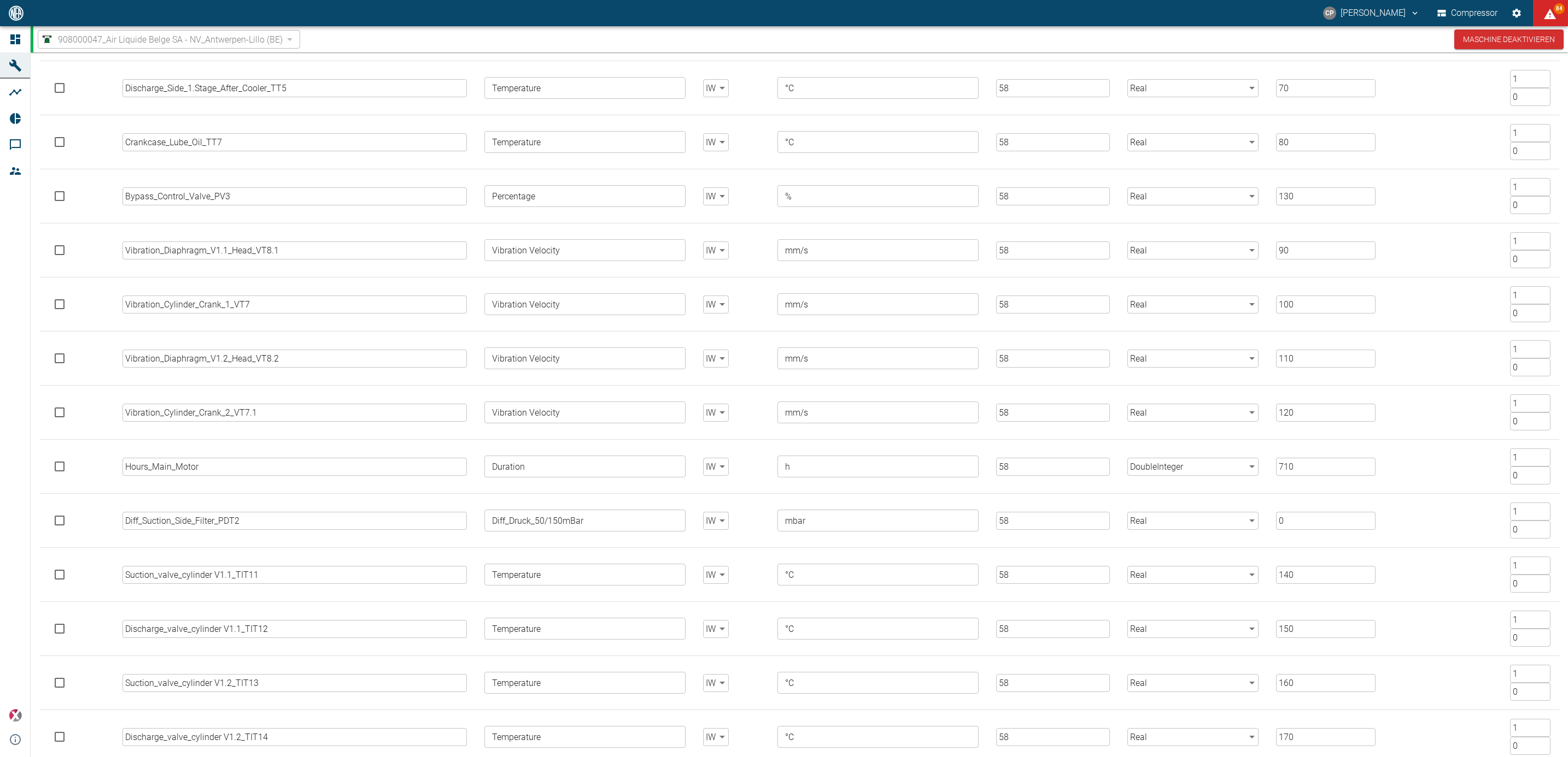
scroll to position [1000, 0]
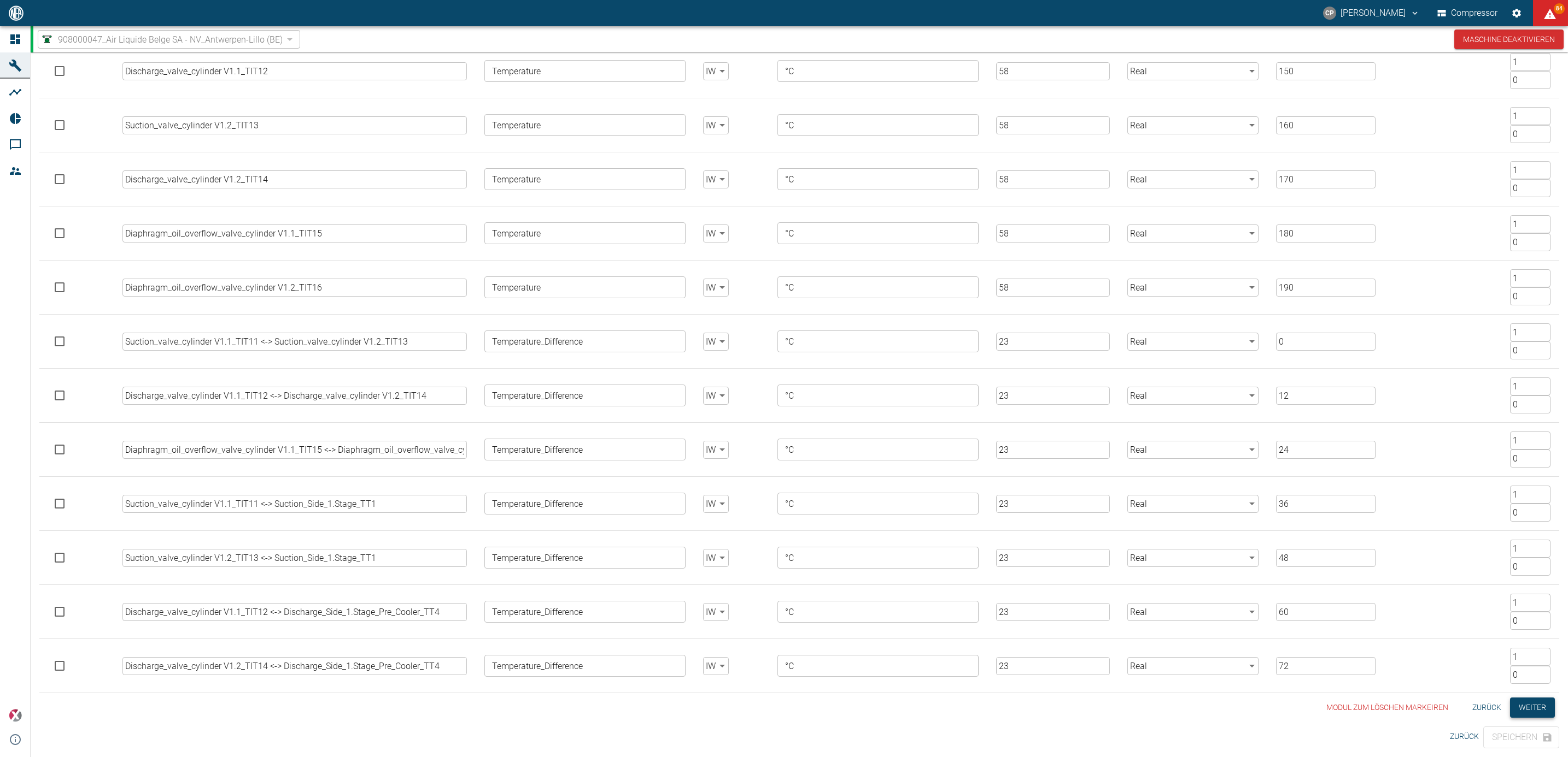
click at [1535, 708] on button "Weiter" at bounding box center [1532, 707] width 45 height 20
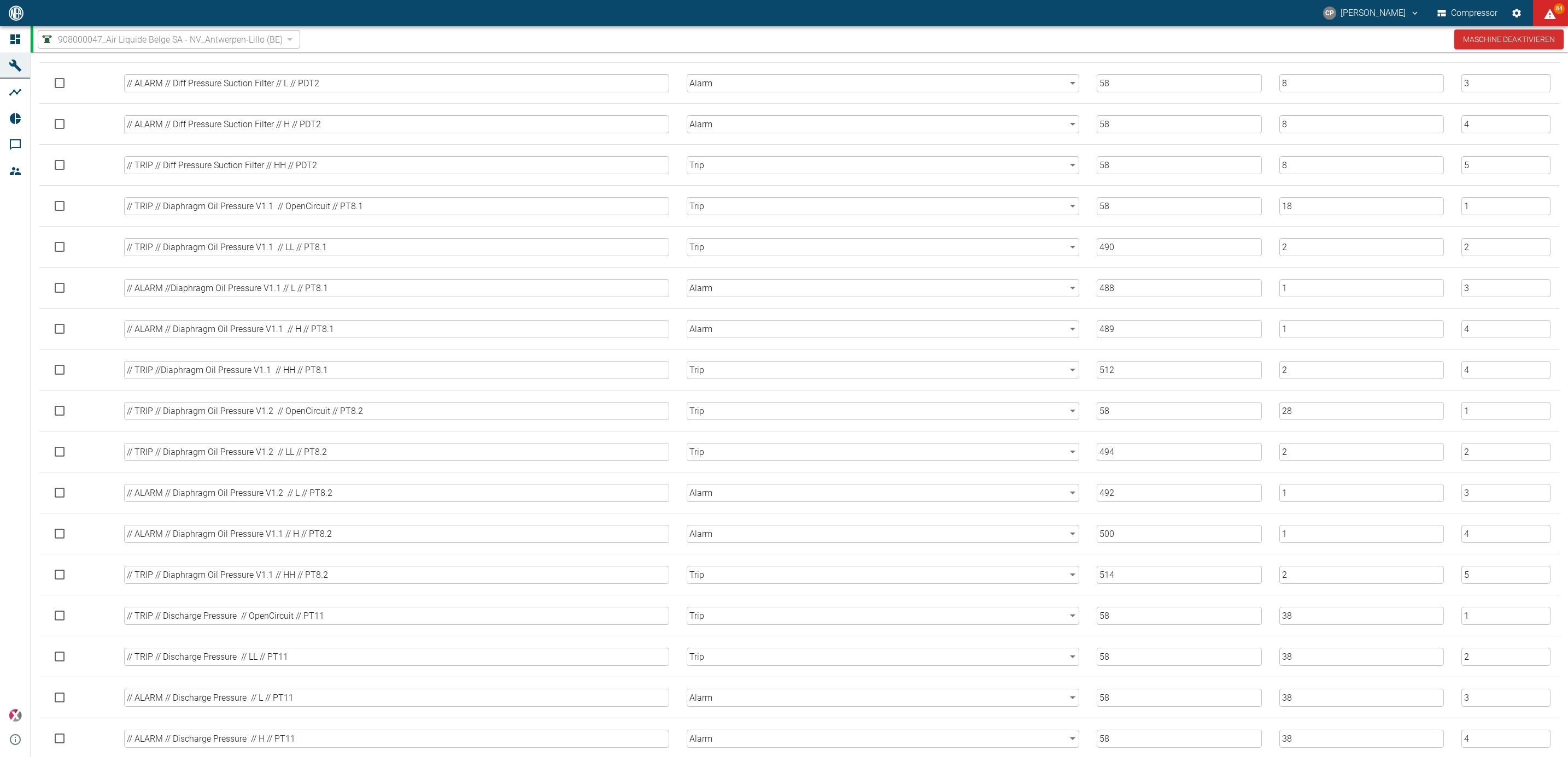
scroll to position [328, 0]
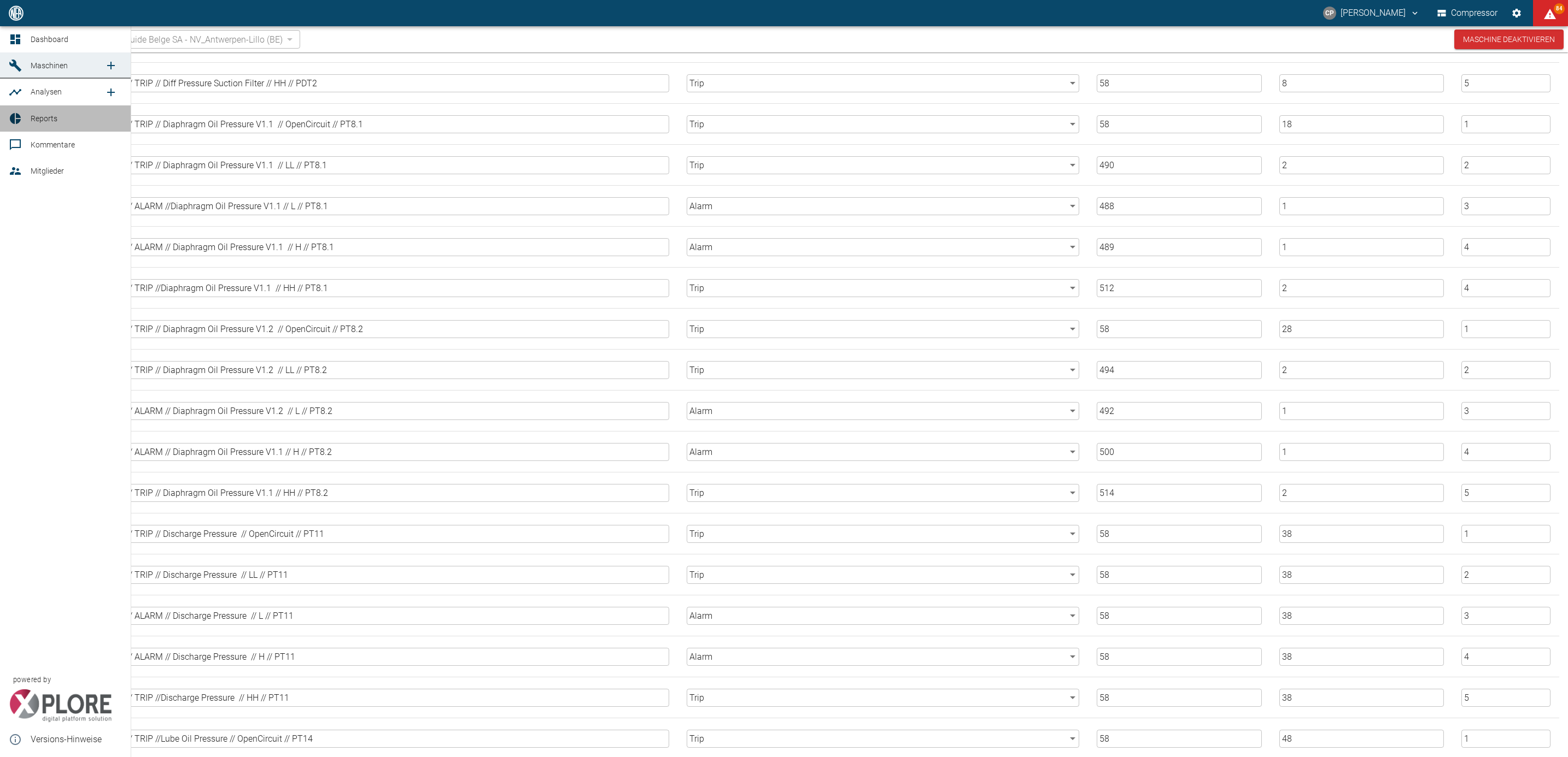
click at [53, 123] on span "Reports" at bounding box center [76, 118] width 91 height 13
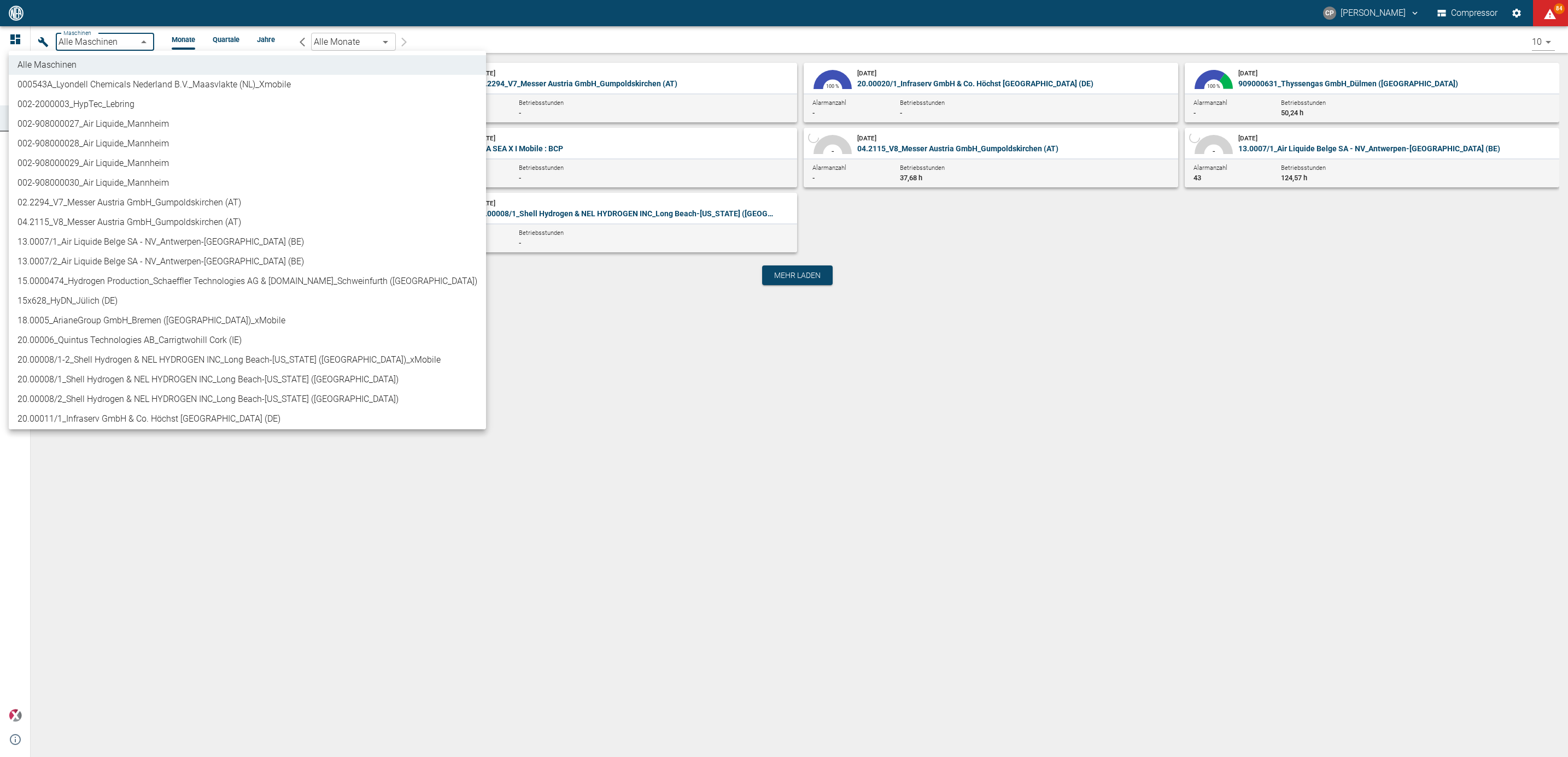
click at [148, 43] on body "CP Christoph Palm Compressor 84 Dashboard Maschinen Analysen Reports Kommentare…" at bounding box center [784, 378] width 1568 height 757
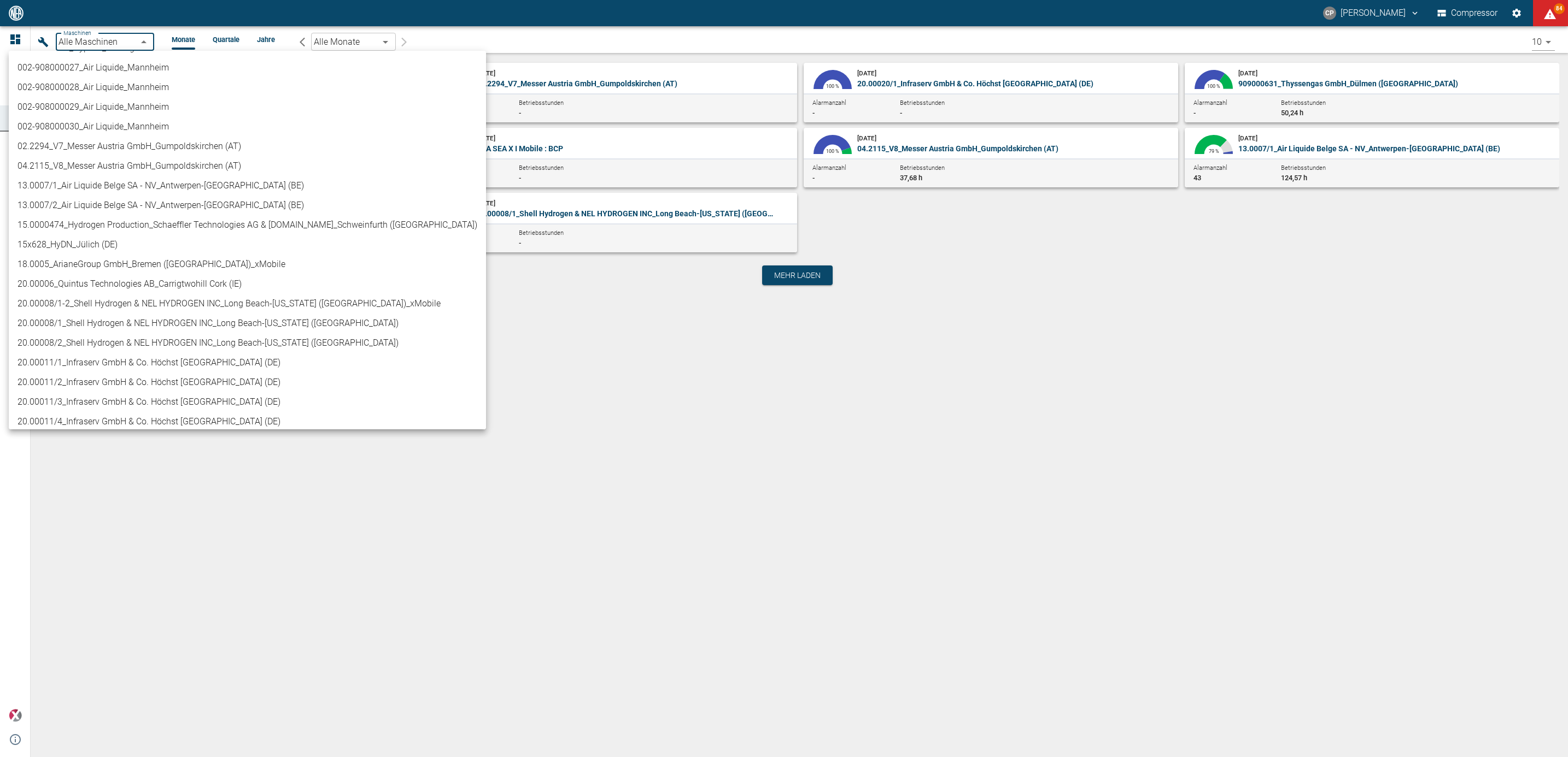
scroll to position [82, 0]
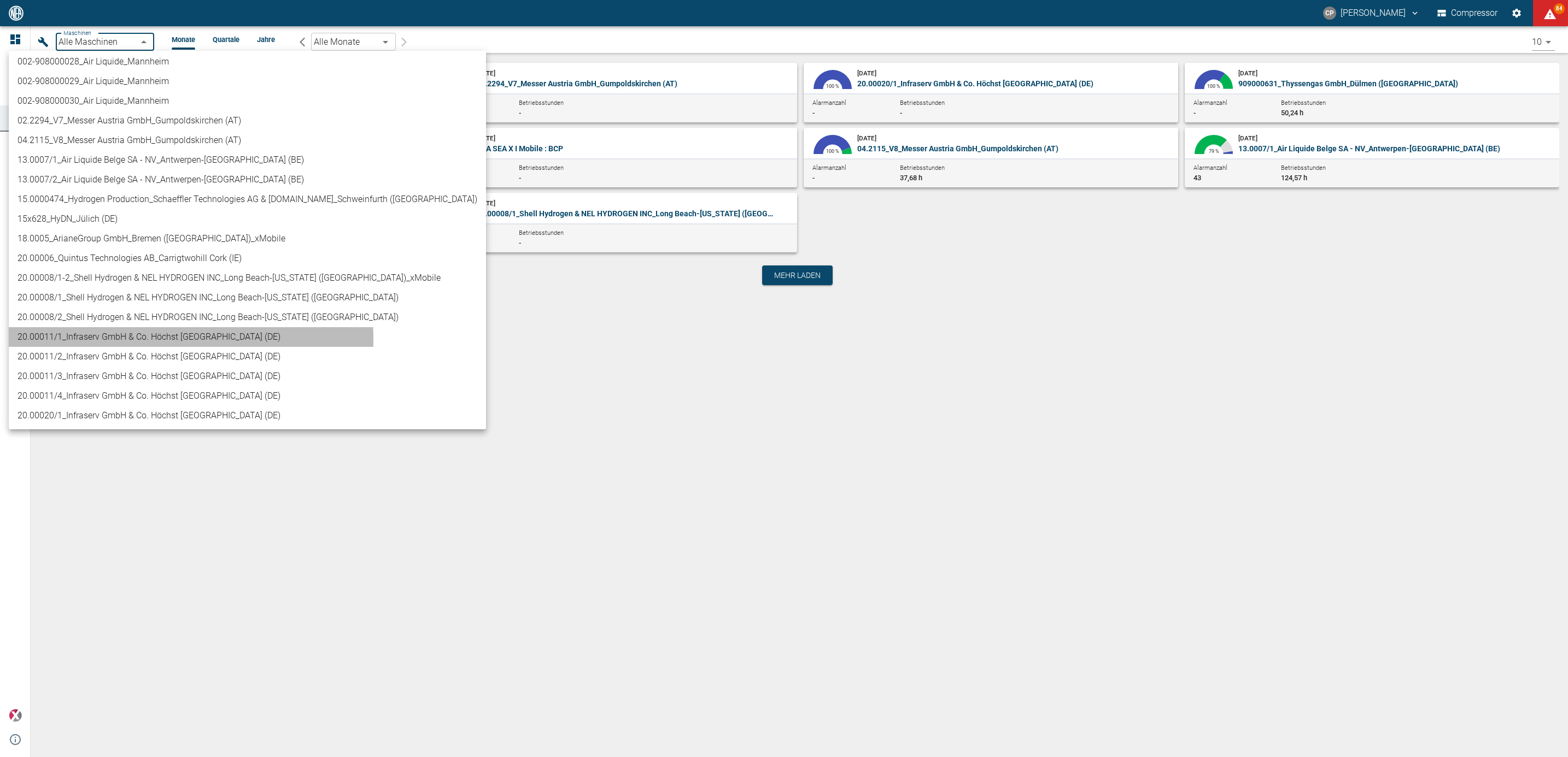
click at [150, 339] on li "20.00011/1_Infraserv GmbH & Co. Höchst [GEOGRAPHIC_DATA] (DE)" at bounding box center [247, 337] width 477 height 20
type input "ca4ec6df-cb1e-4d4e-af78-5fb34836b07a"
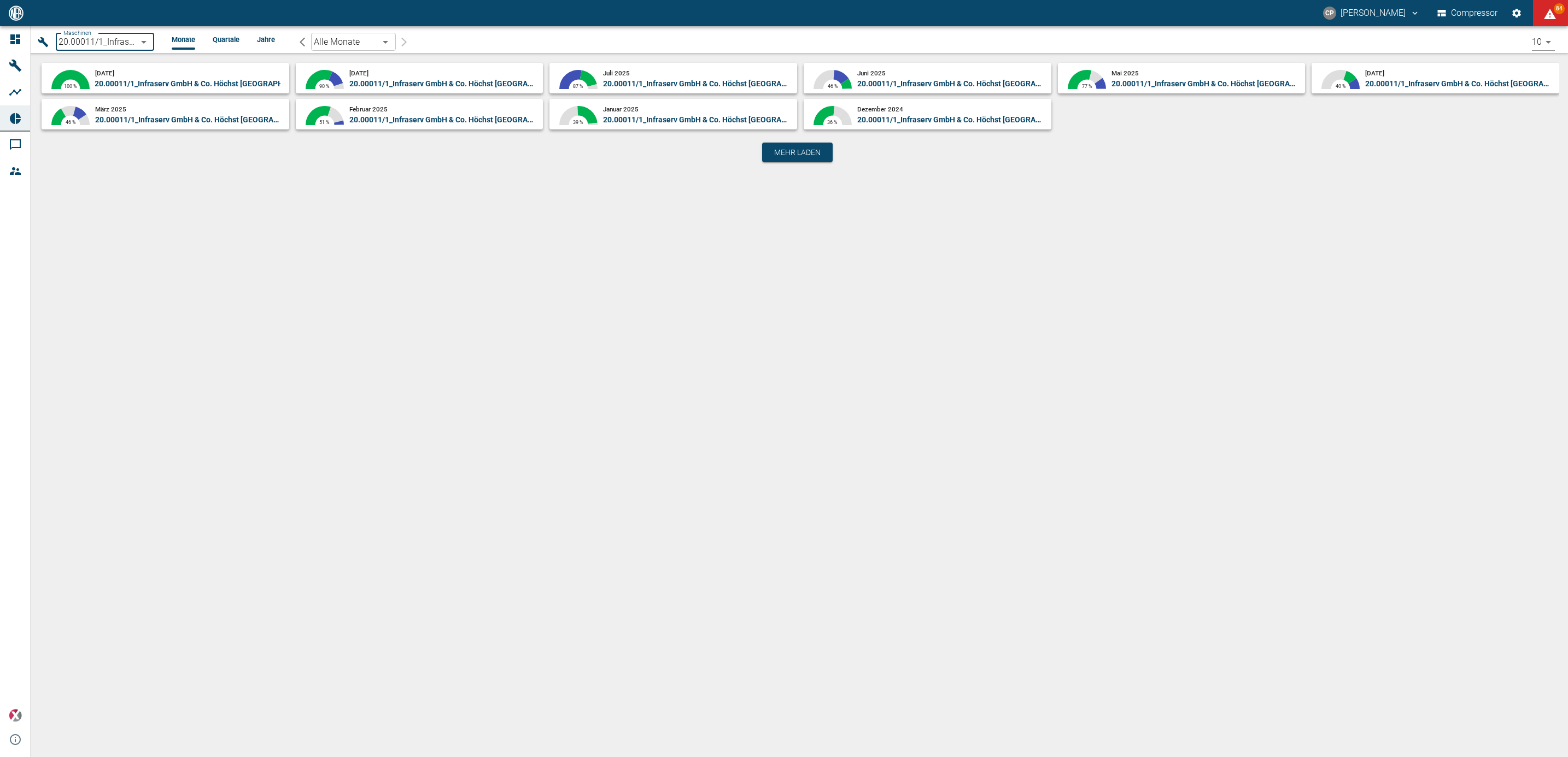
click at [204, 83] on span "20.00011/1_Infraserv GmbH & Co. Höchst [GEOGRAPHIC_DATA] (DE)" at bounding box center [212, 83] width 236 height 8
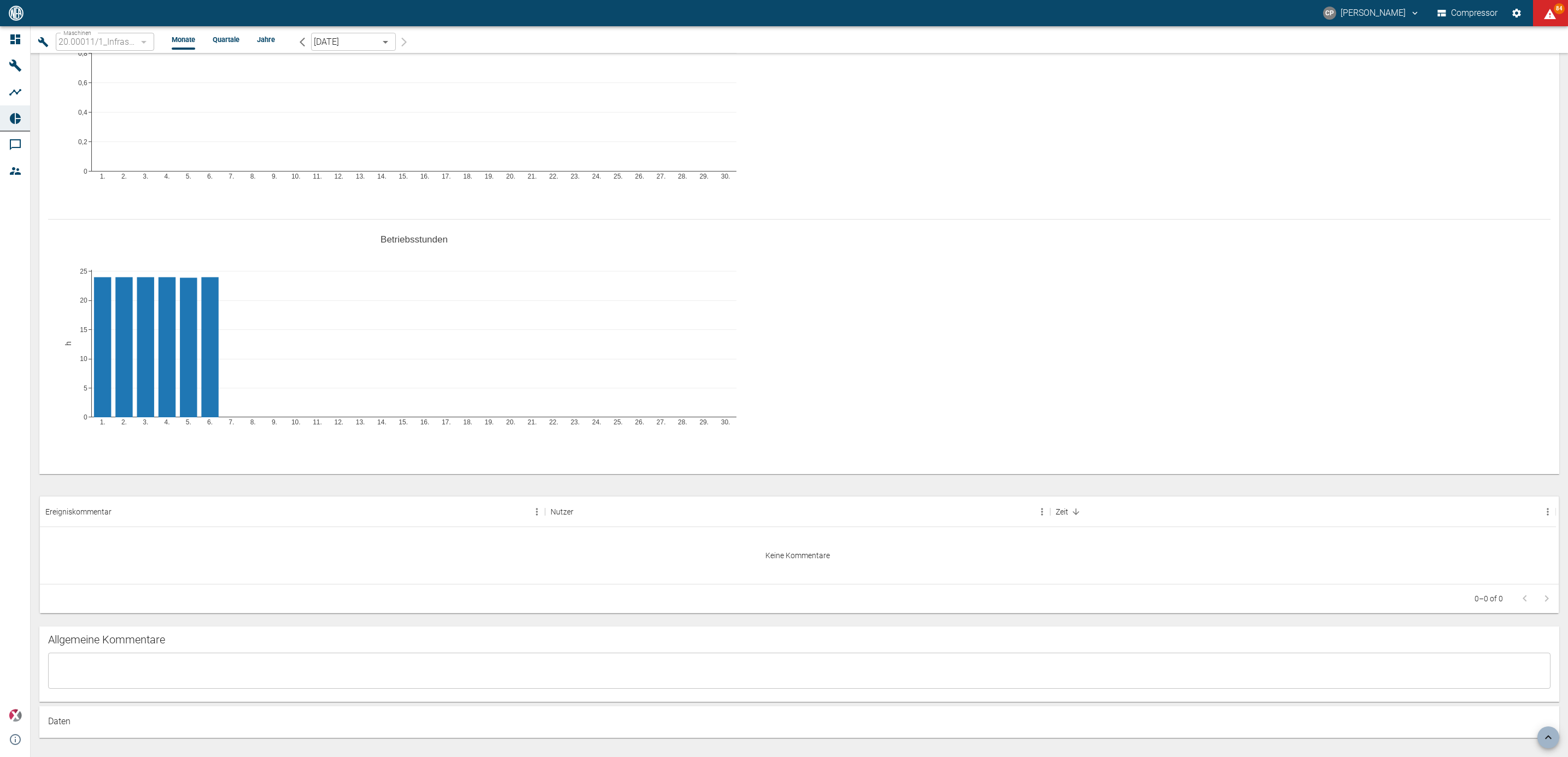
scroll to position [377, 0]
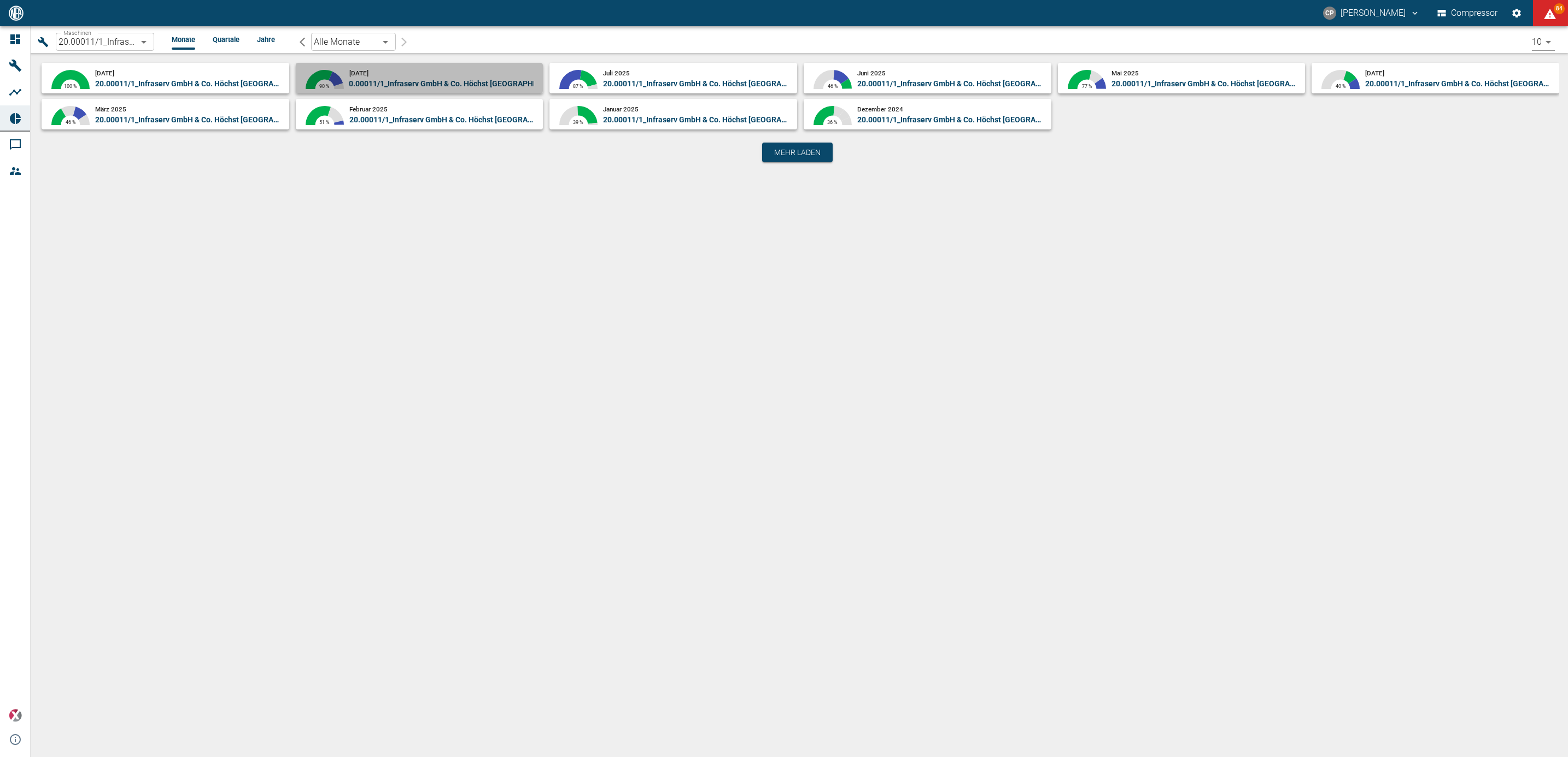
click at [379, 79] on span "20.00011/1_Infraserv GmbH & Co. Höchst [GEOGRAPHIC_DATA] (DE)" at bounding box center [462, 83] width 236 height 8
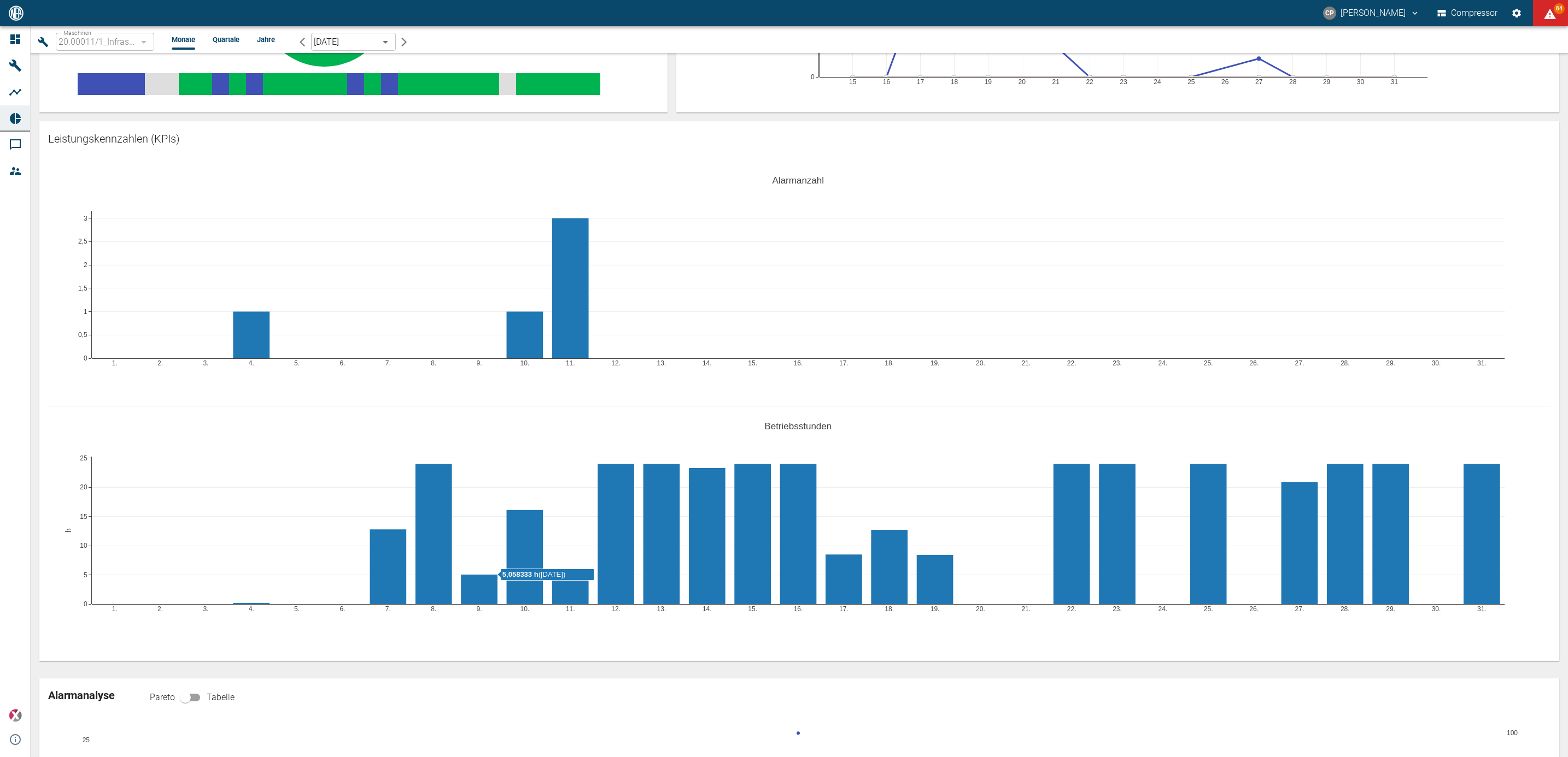
scroll to position [164, 0]
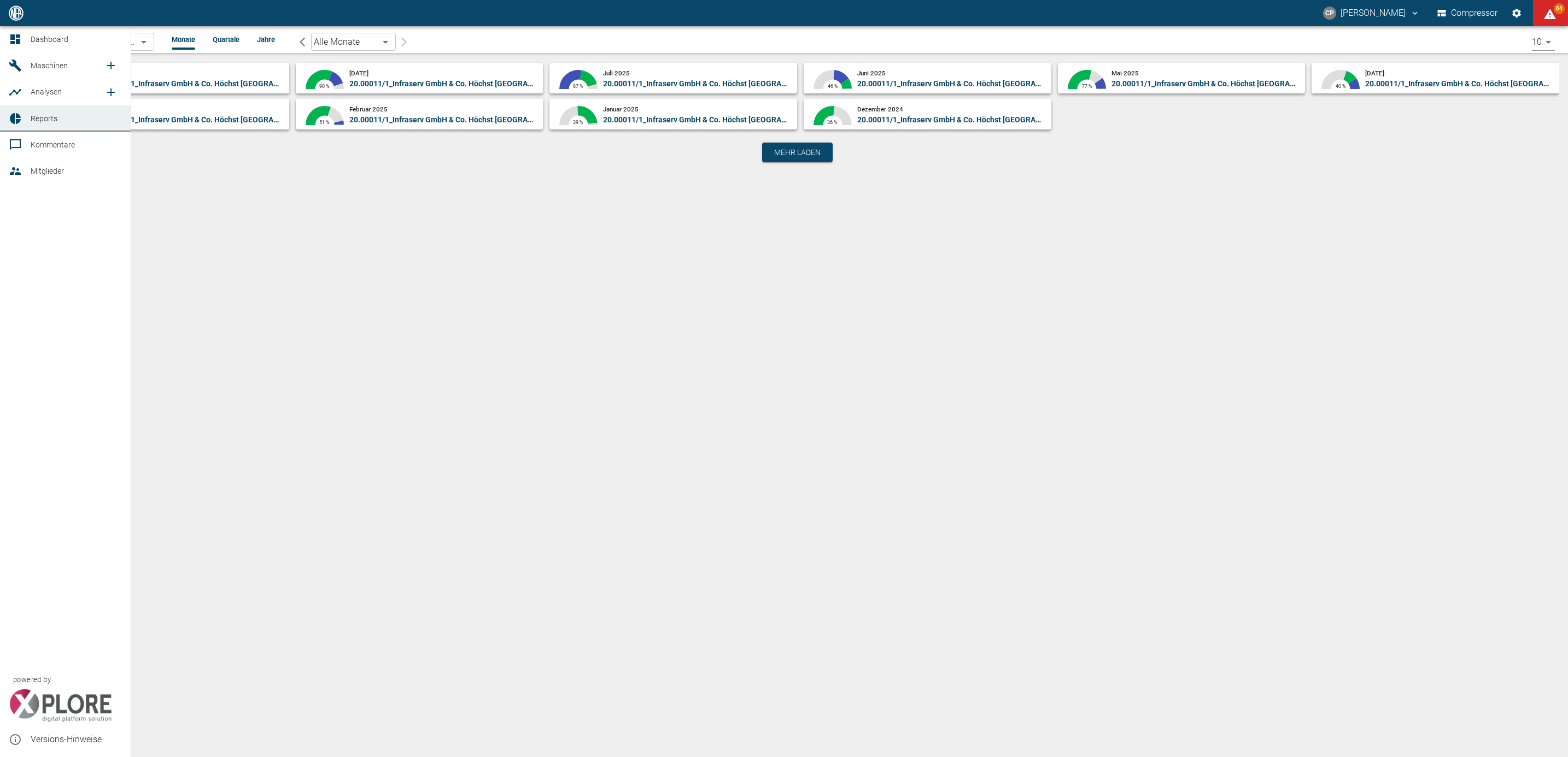
click at [23, 43] on div at bounding box center [16, 39] width 16 height 13
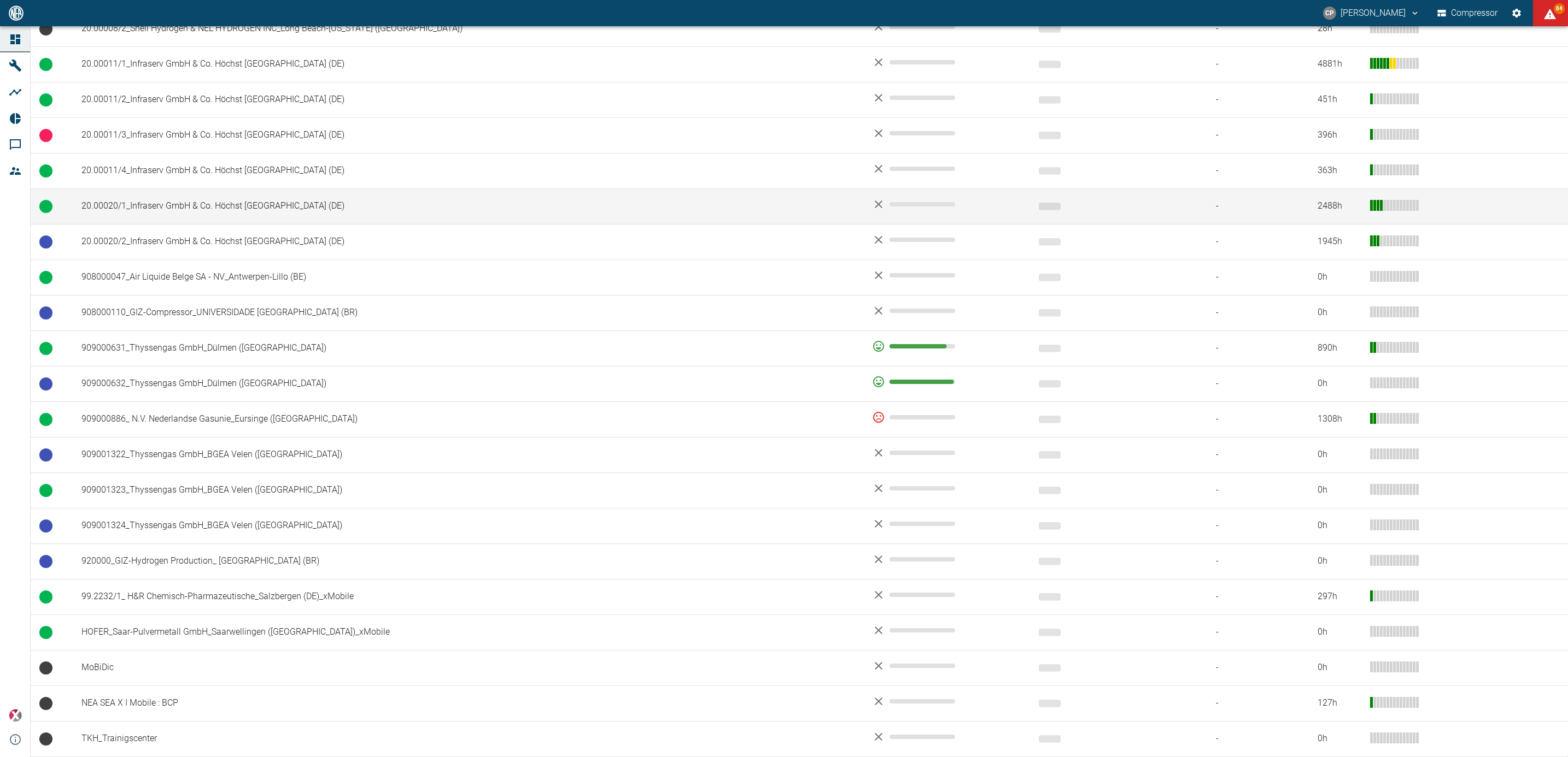
scroll to position [550, 0]
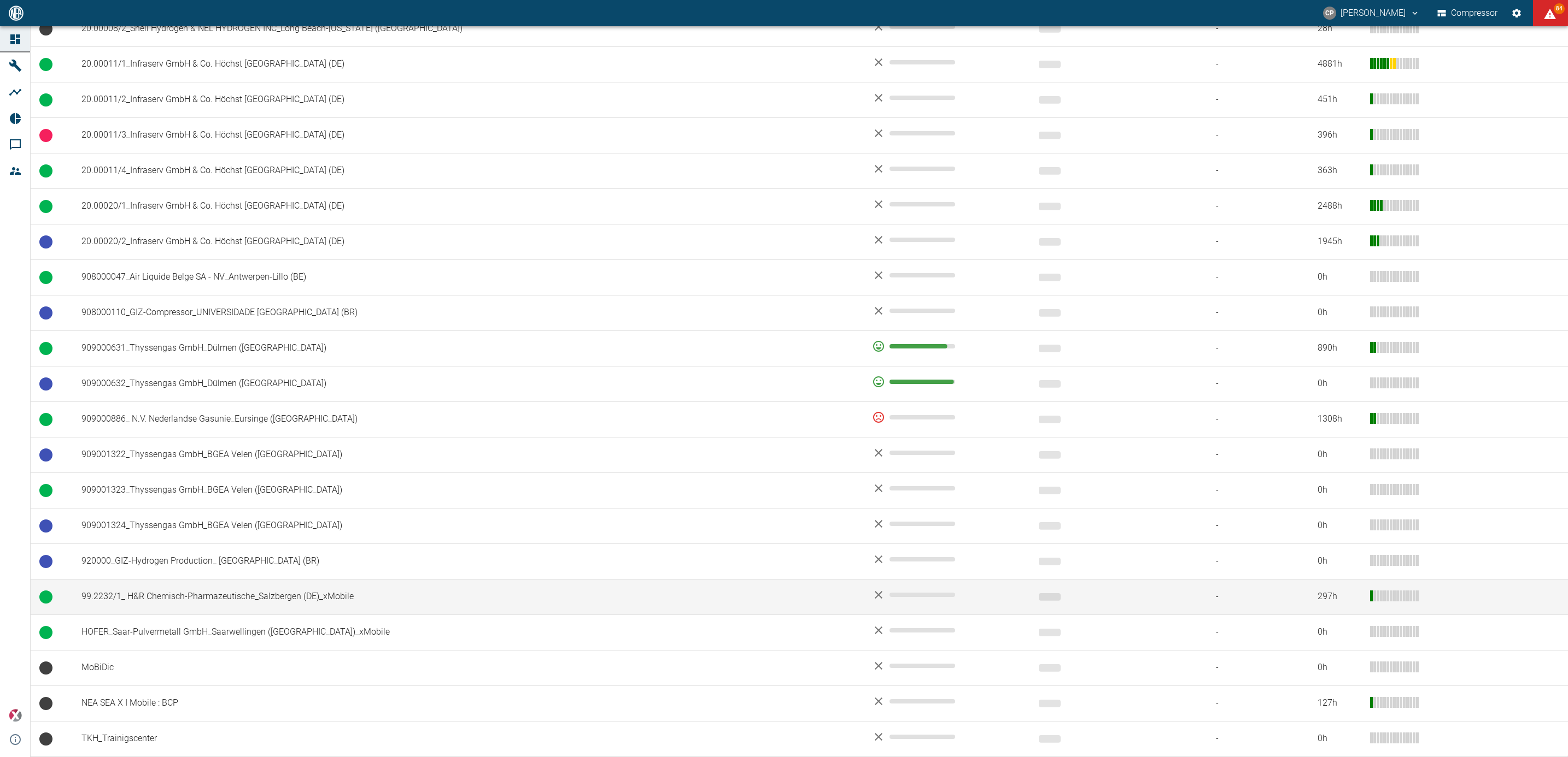
click at [193, 581] on td "99.2232/1_ H&R Chemisch-Pharmazeutische_Salzbergen (DE)_xMobile" at bounding box center [468, 597] width 790 height 36
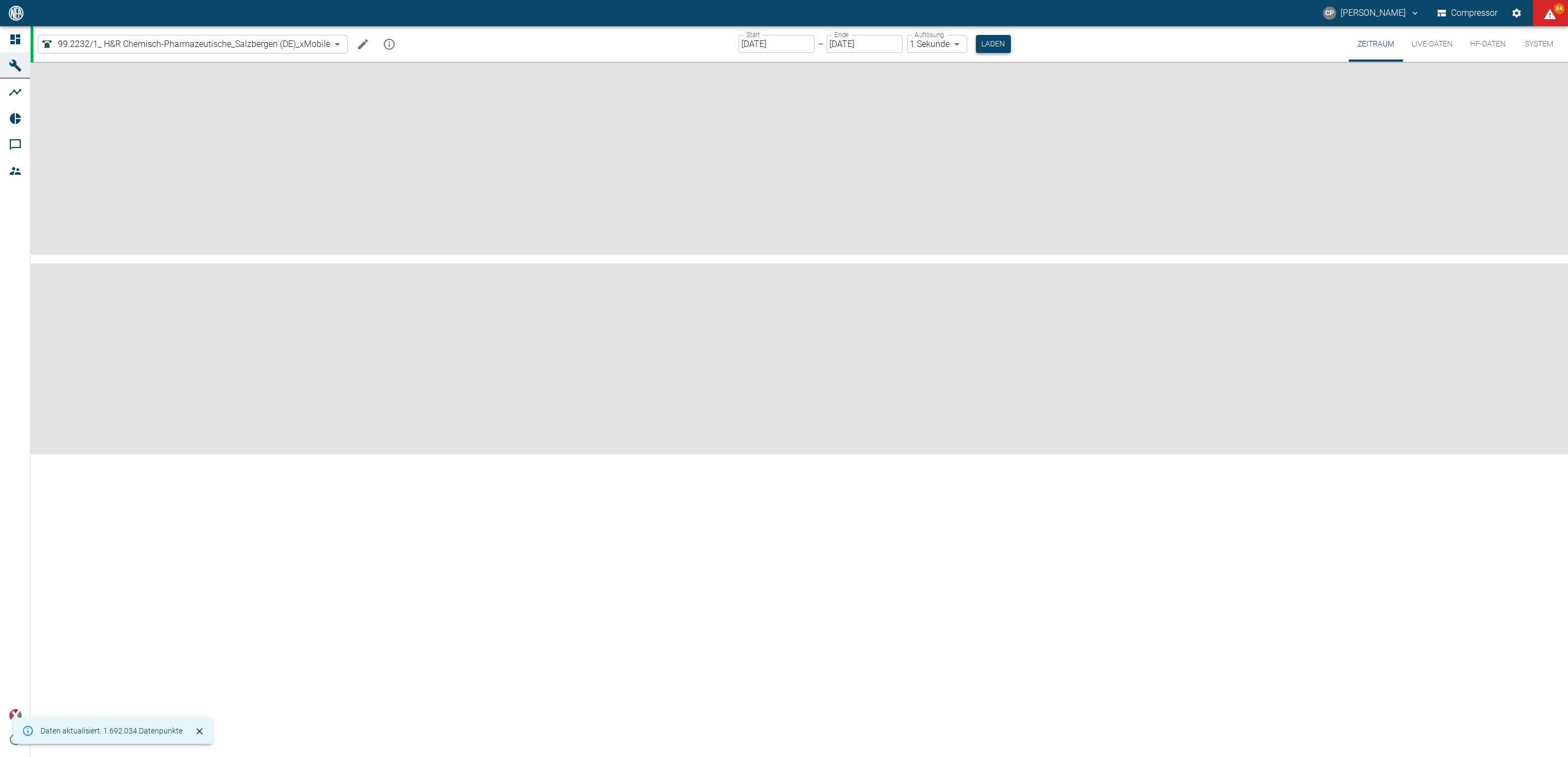
click at [988, 51] on button "Laden" at bounding box center [993, 44] width 35 height 18
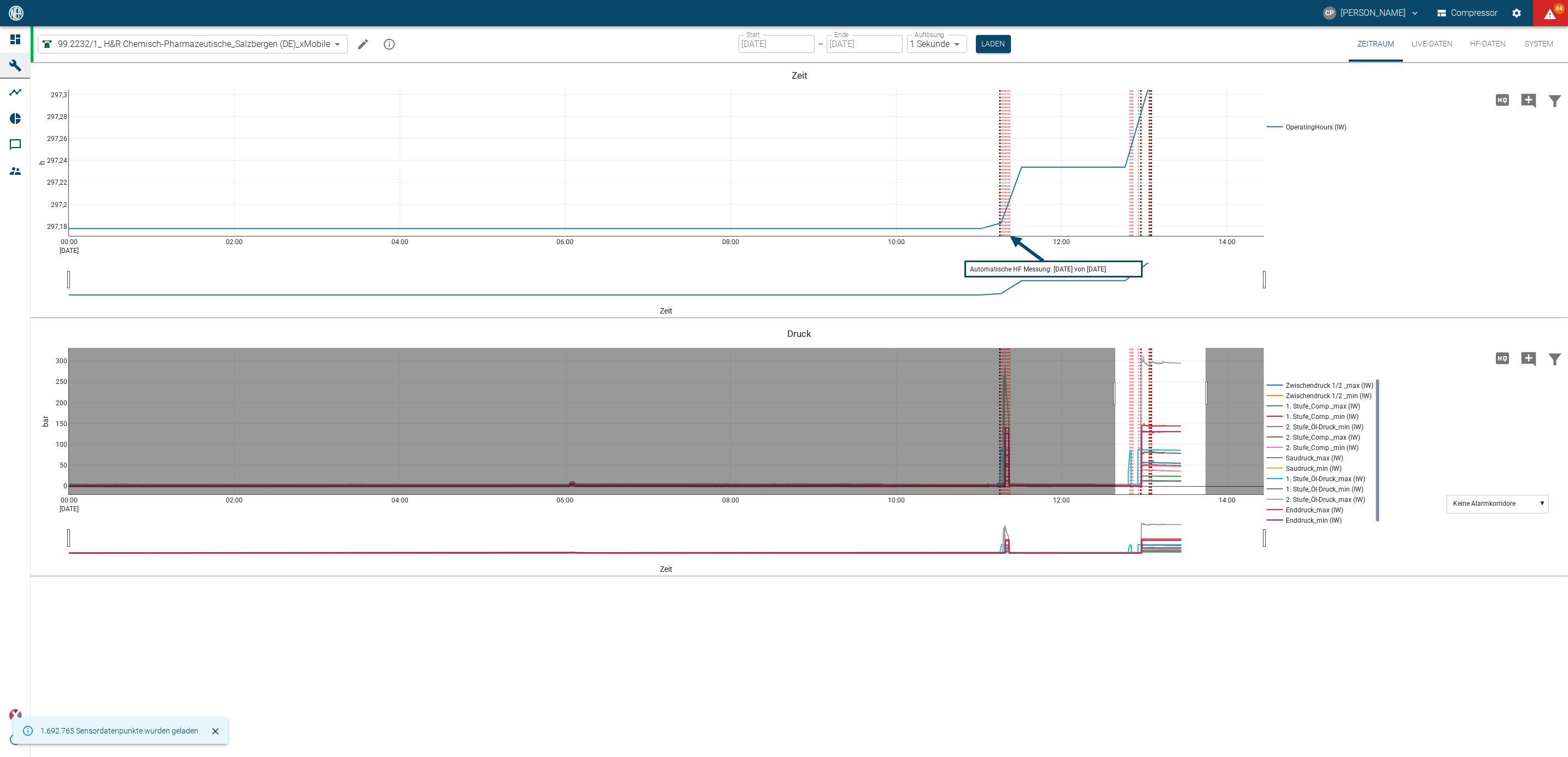
drag, startPoint x: 1115, startPoint y: 394, endPoint x: 1205, endPoint y: 403, distance: 90.4
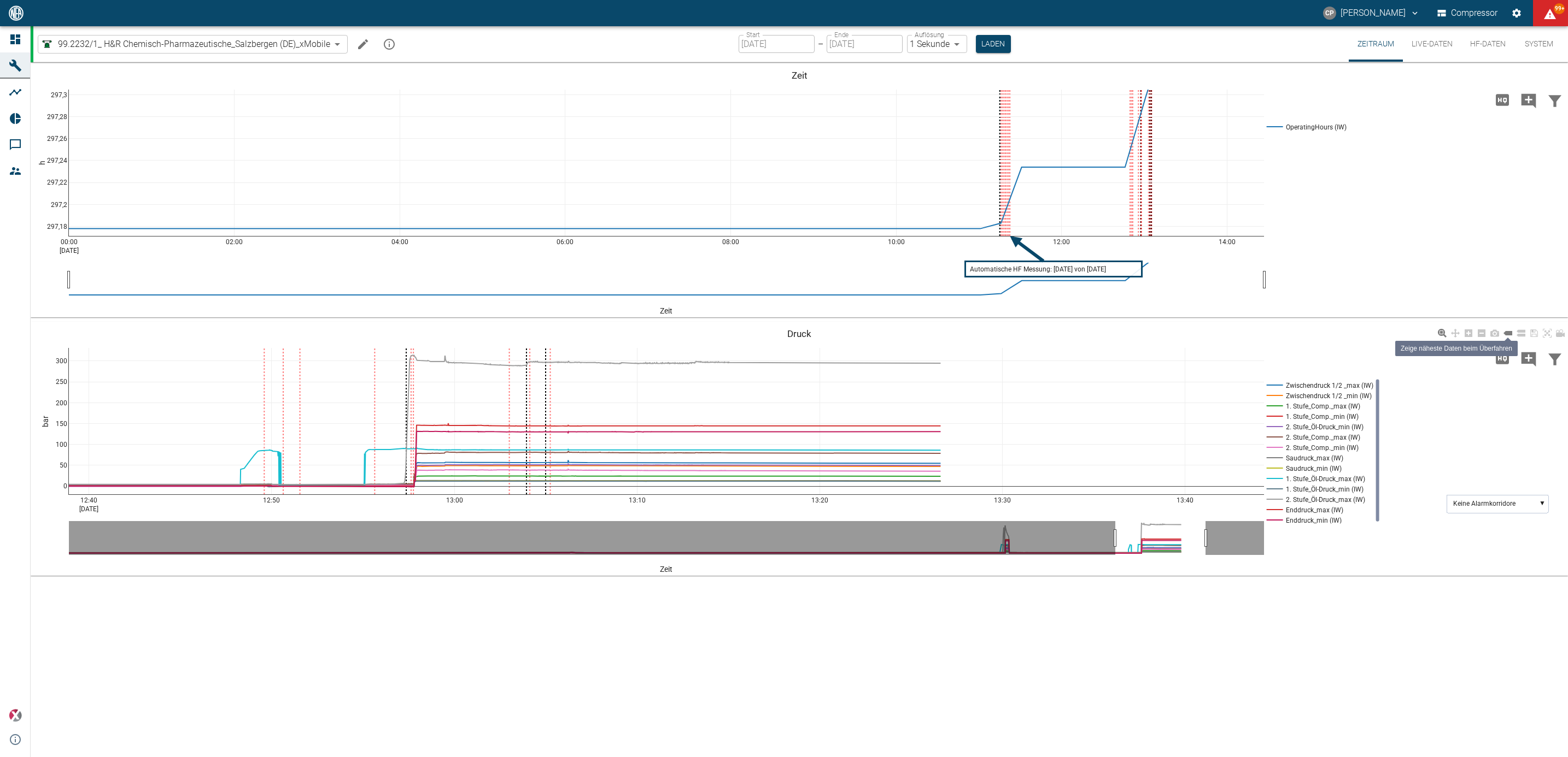
click at [1506, 334] on icon at bounding box center [1507, 333] width 8 height 4
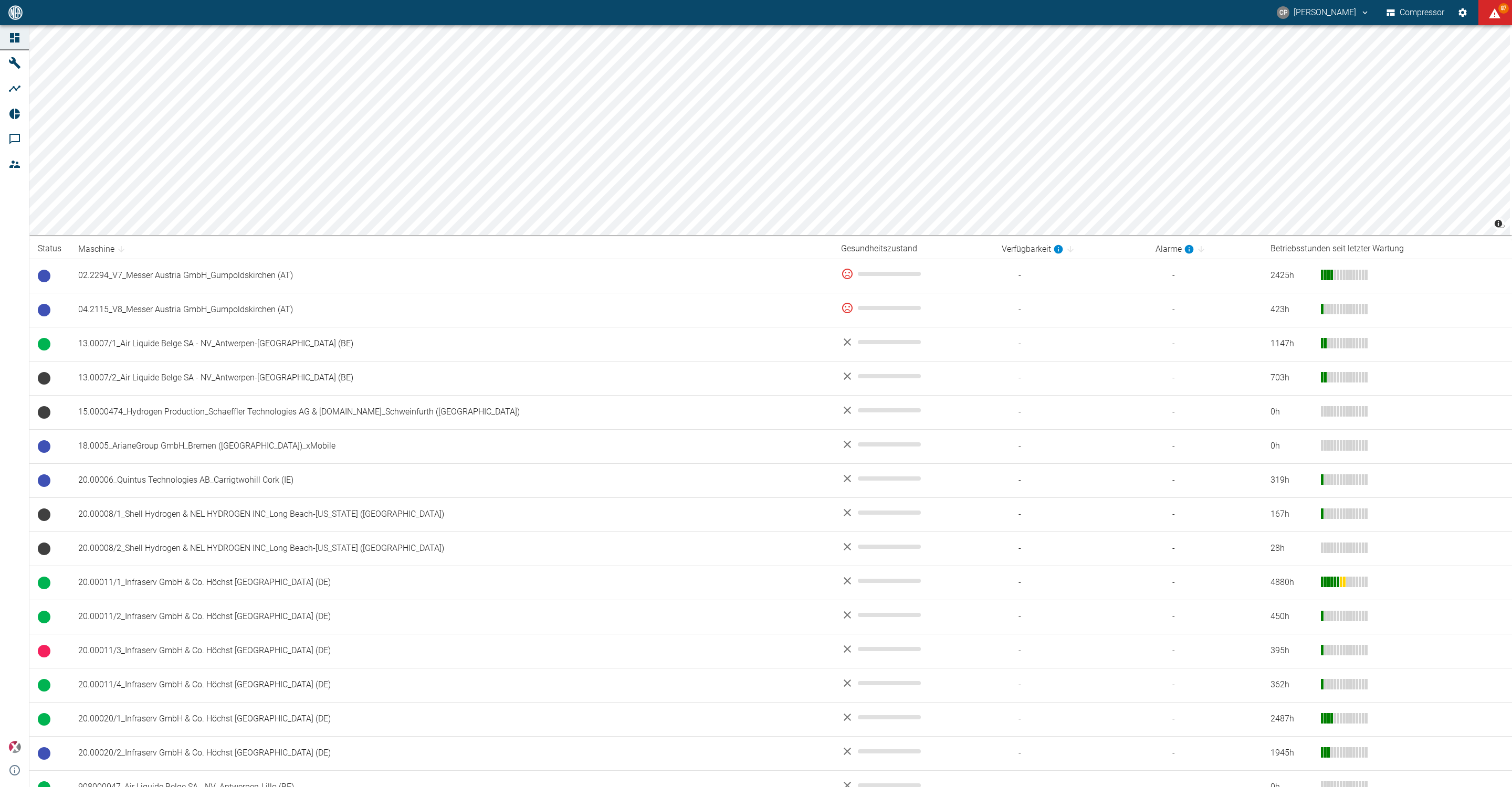
scroll to position [468, 0]
